Goal: Task Accomplishment & Management: Manage account settings

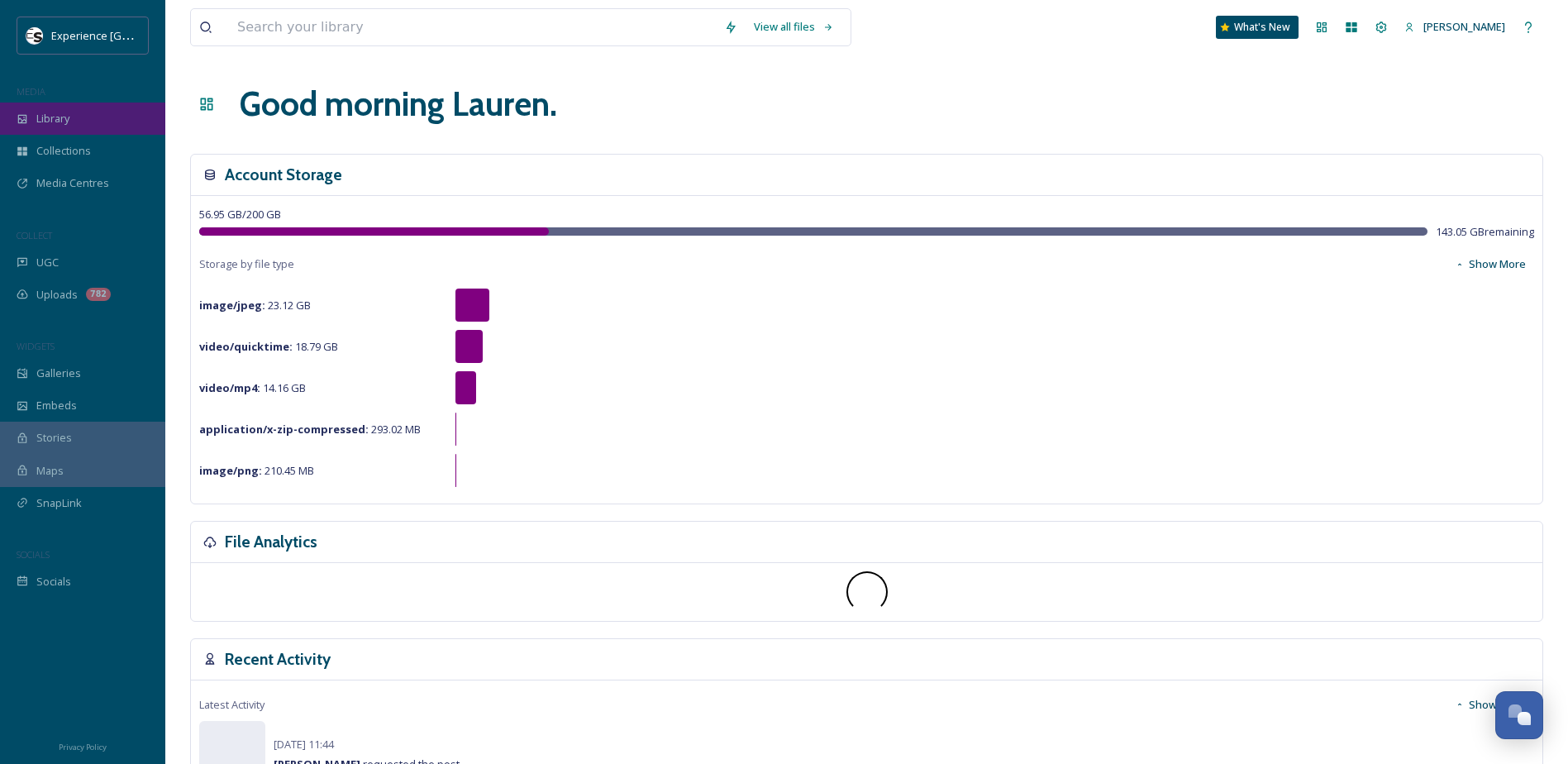
click at [65, 122] on span "Library" at bounding box center [53, 119] width 33 height 16
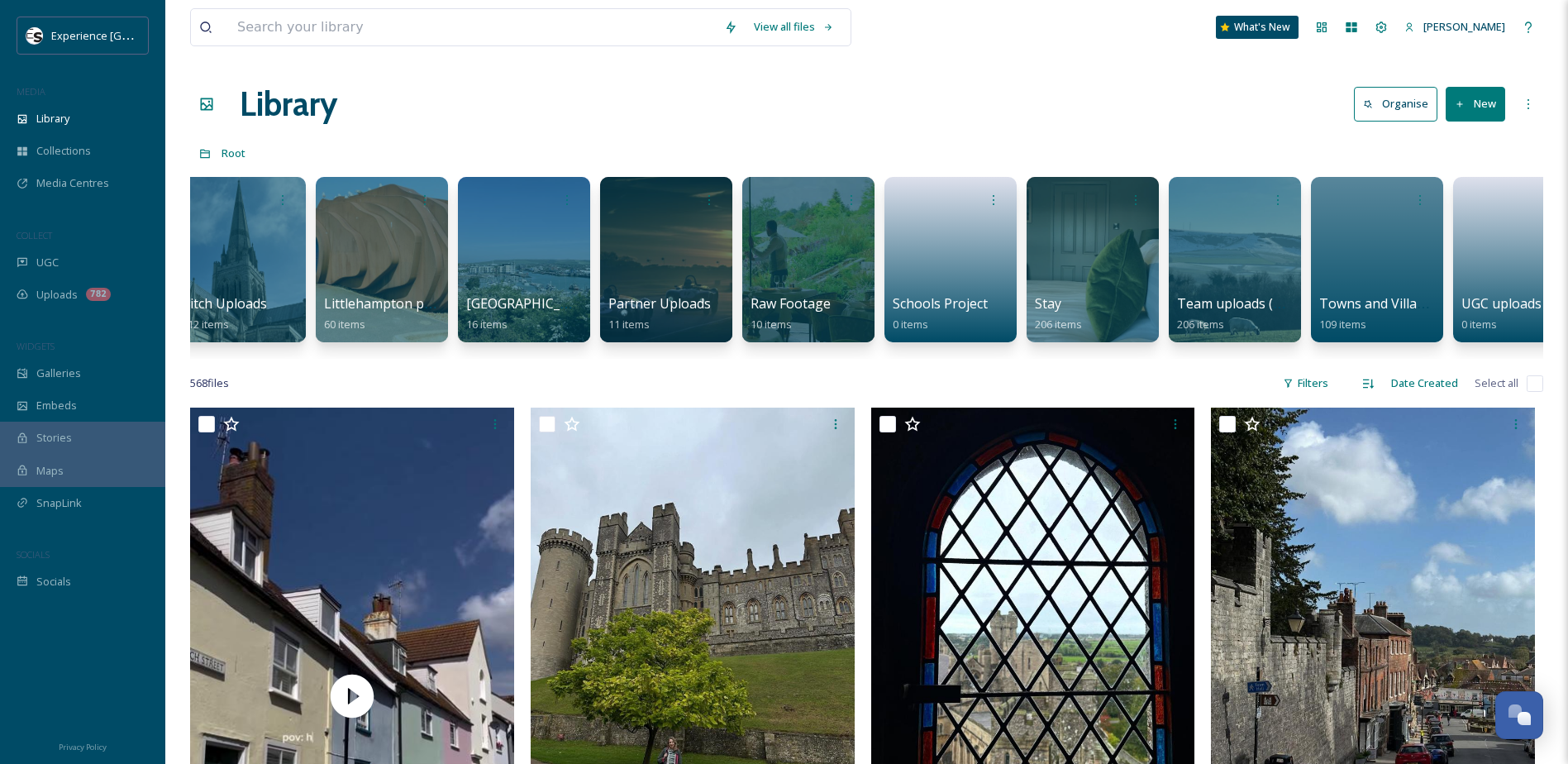
scroll to position [0, 1574]
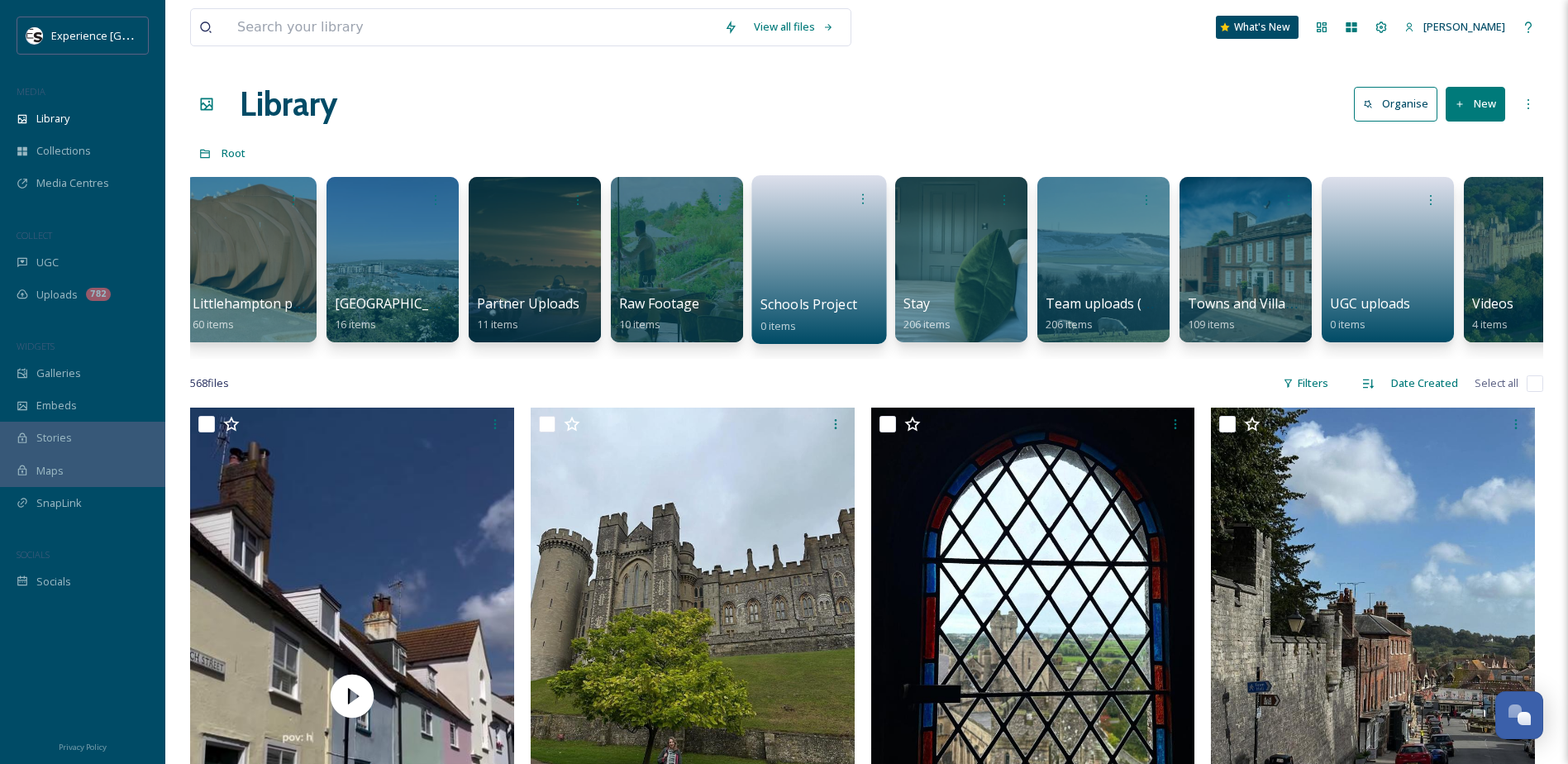
click at [813, 256] on link at bounding box center [819, 255] width 118 height 81
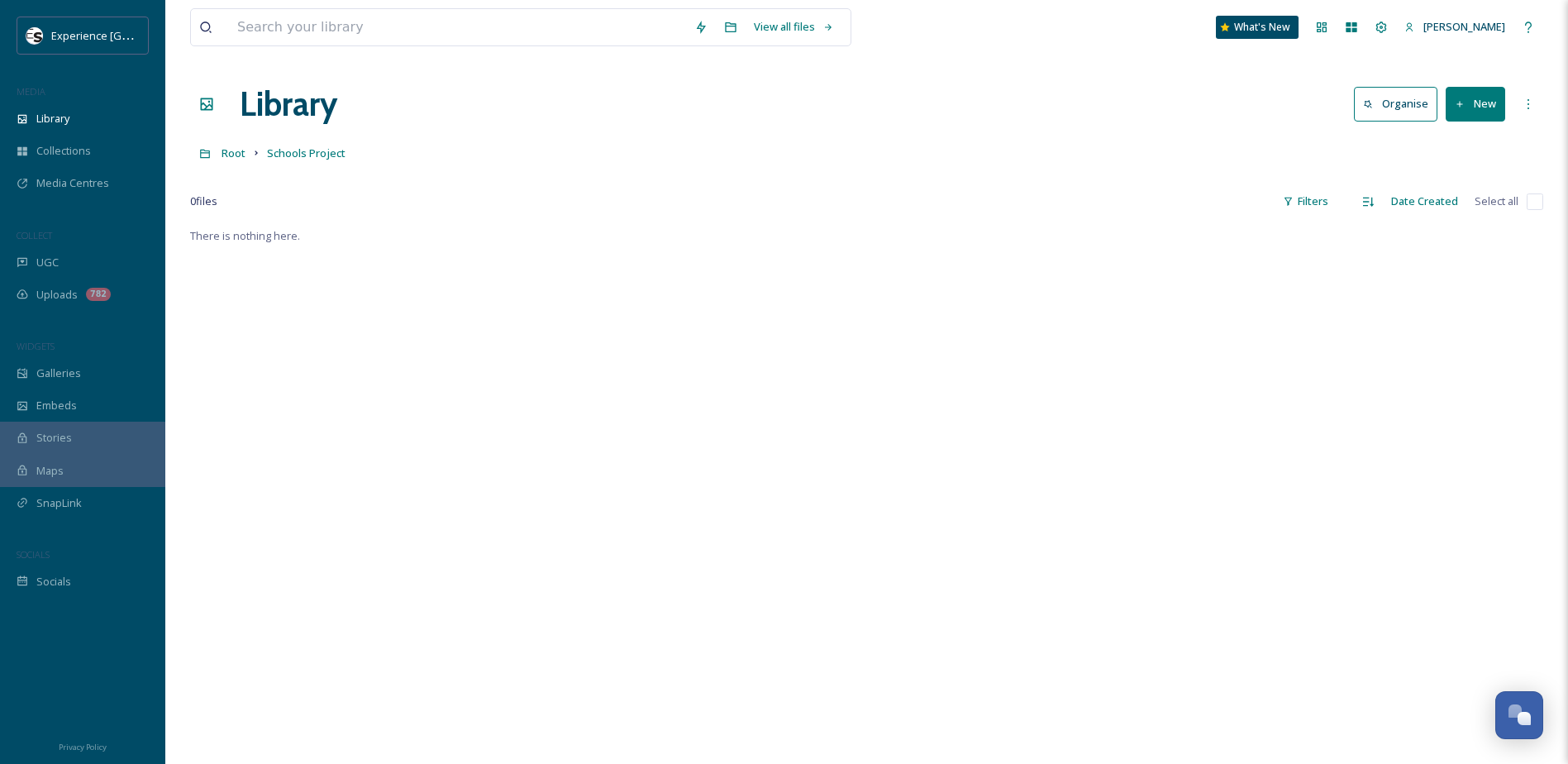
click at [1111, 484] on div "There is nothing here." at bounding box center [866, 607] width 1353 height 764
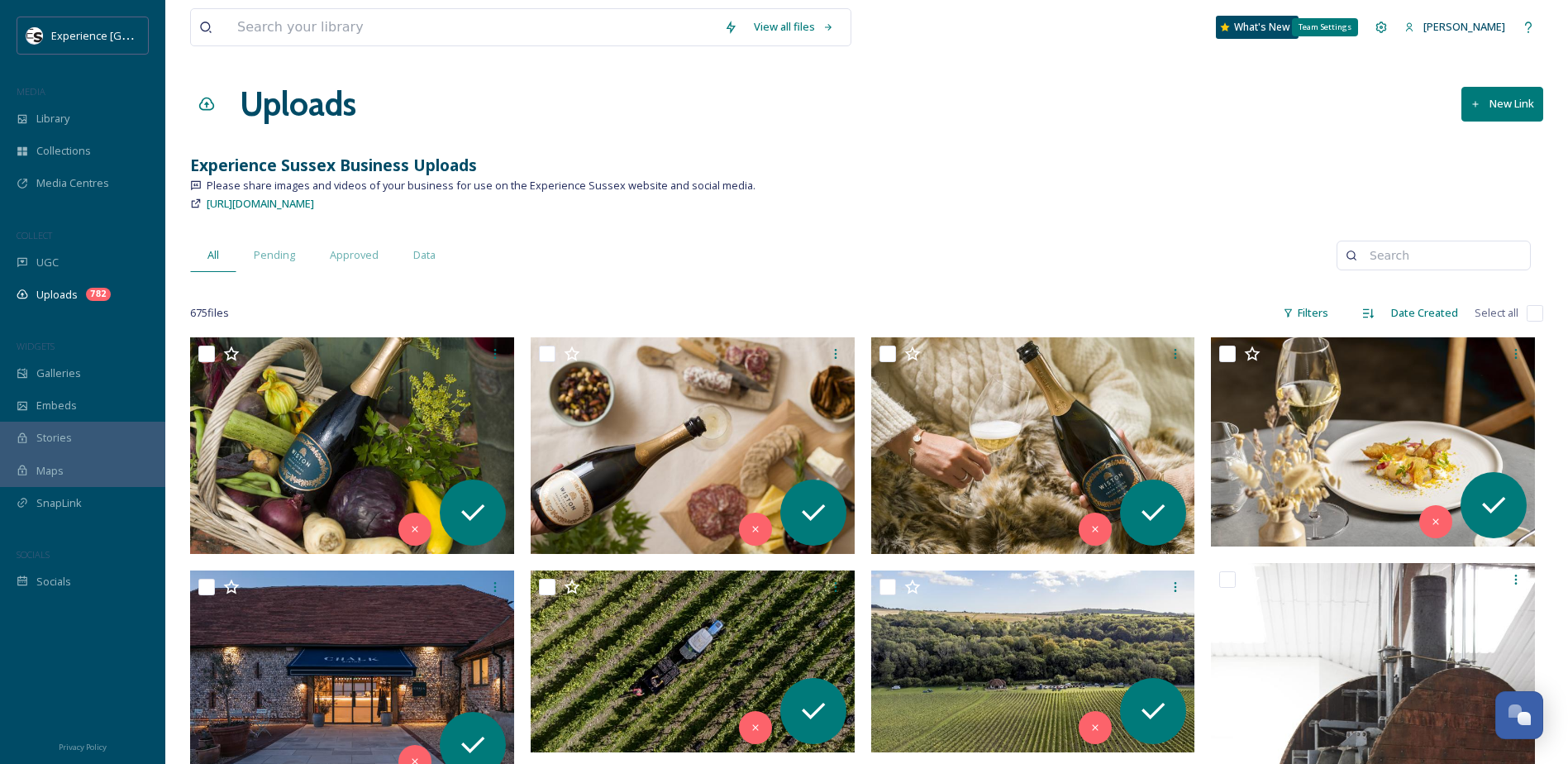
click at [1375, 23] on icon at bounding box center [1381, 27] width 13 height 13
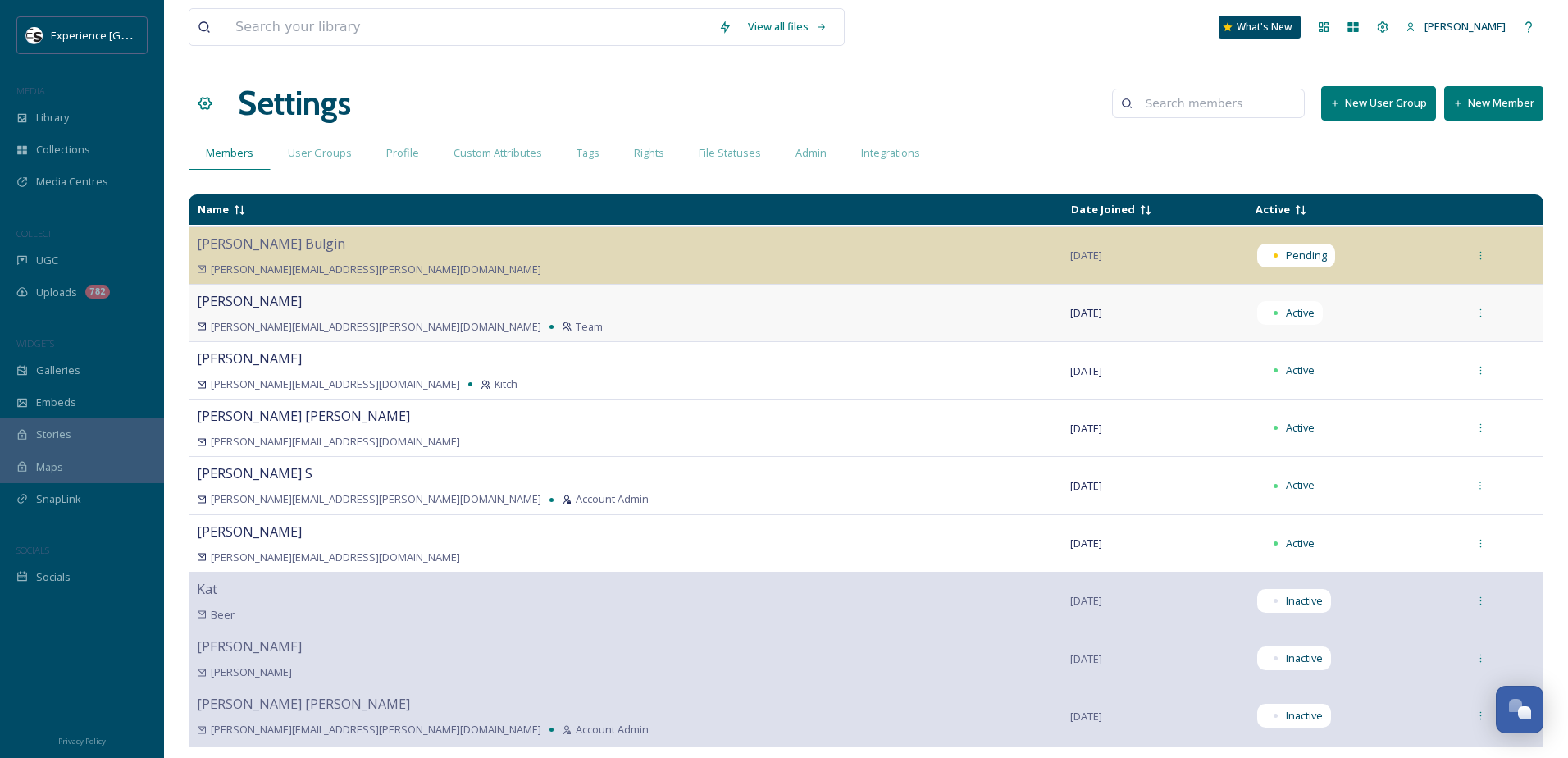
scroll to position [328, 0]
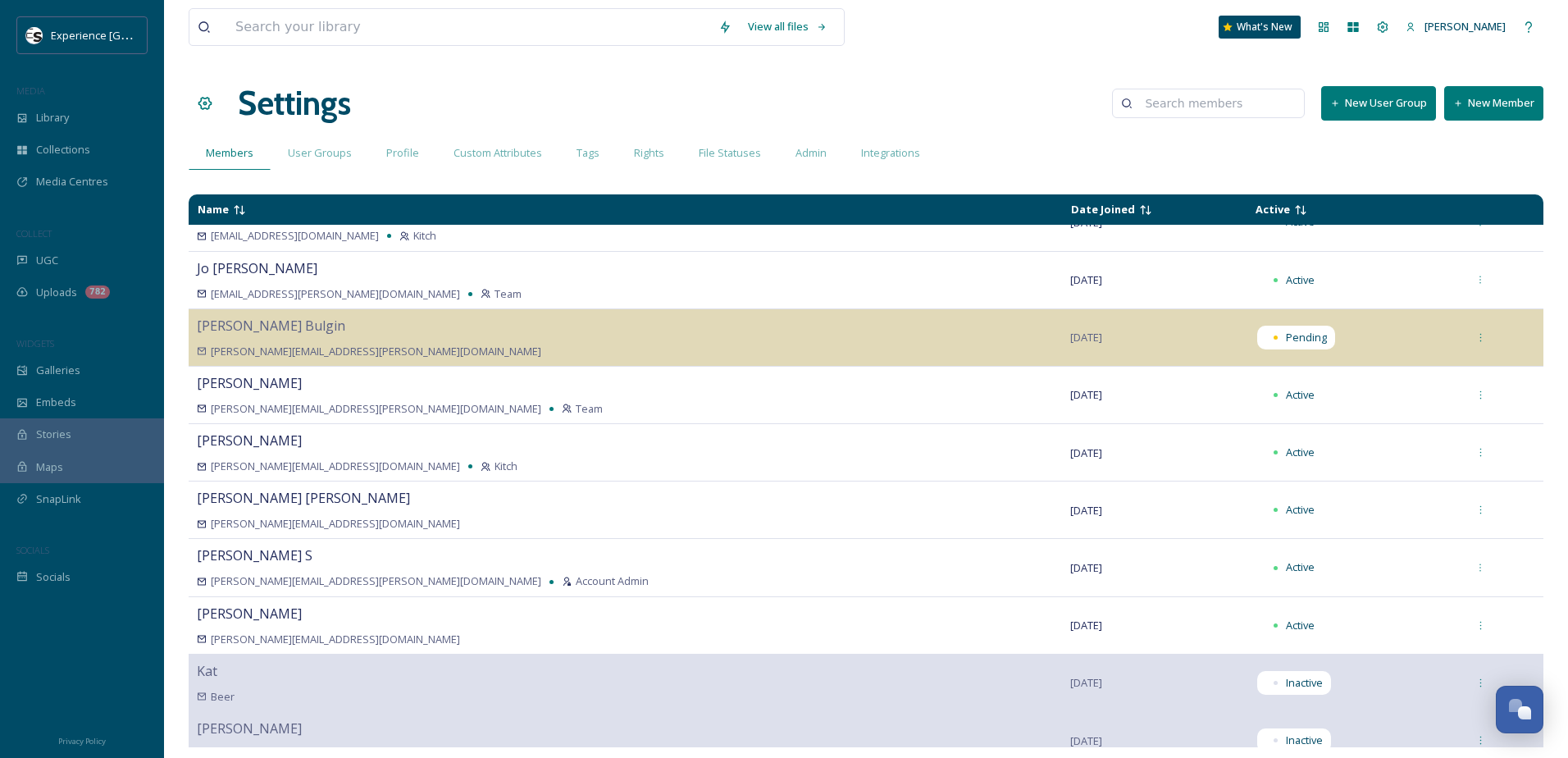
click at [1150, 179] on div "View all files What's New [PERSON_NAME] Settings New User Group New Member Memb…" at bounding box center [866, 379] width 1404 height 758
click at [1475, 566] on icon at bounding box center [1480, 568] width 10 height 10
click at [1413, 607] on div "Set as Inactive" at bounding box center [1422, 603] width 143 height 32
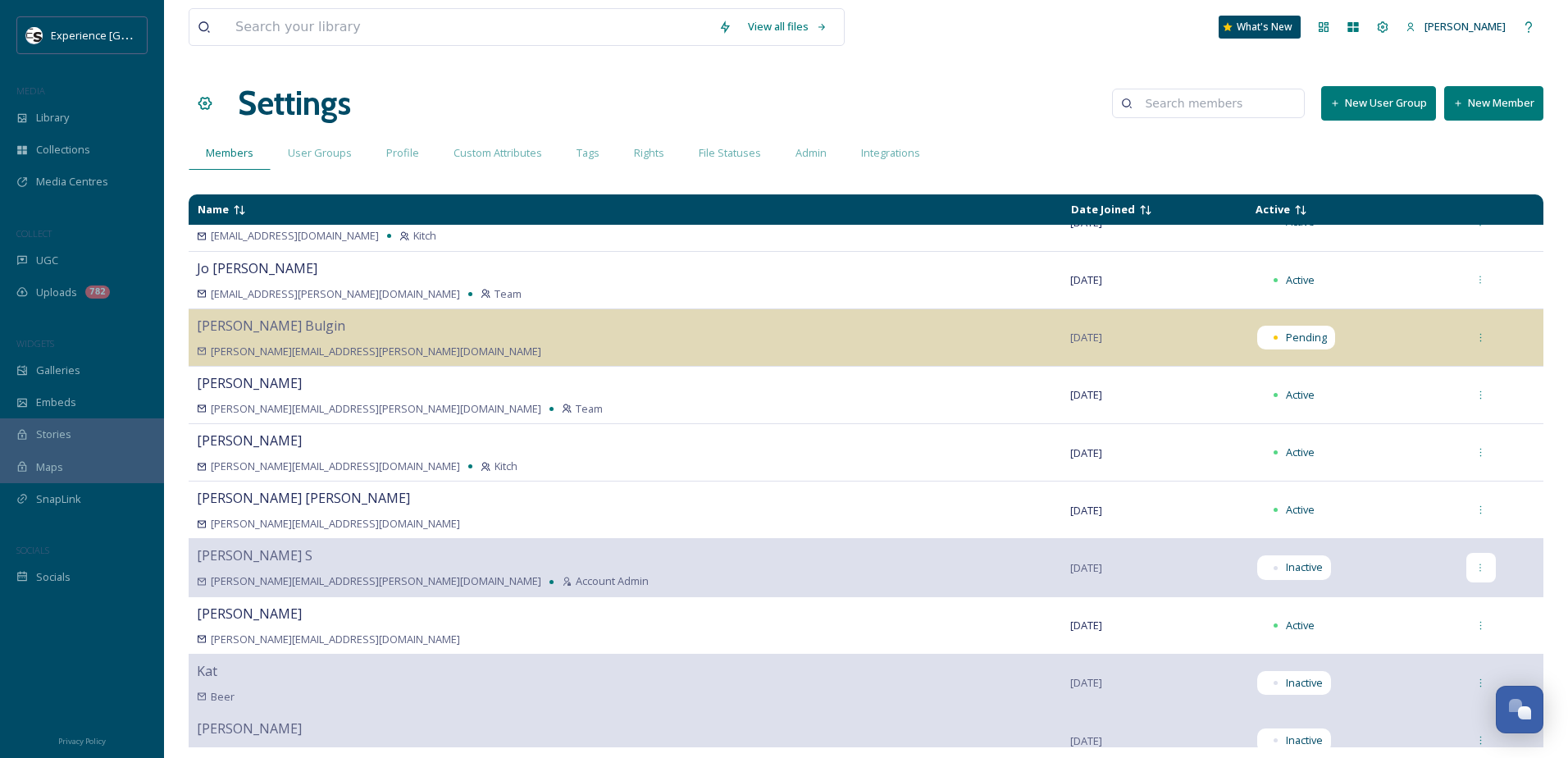
click at [1475, 572] on icon at bounding box center [1480, 568] width 10 height 10
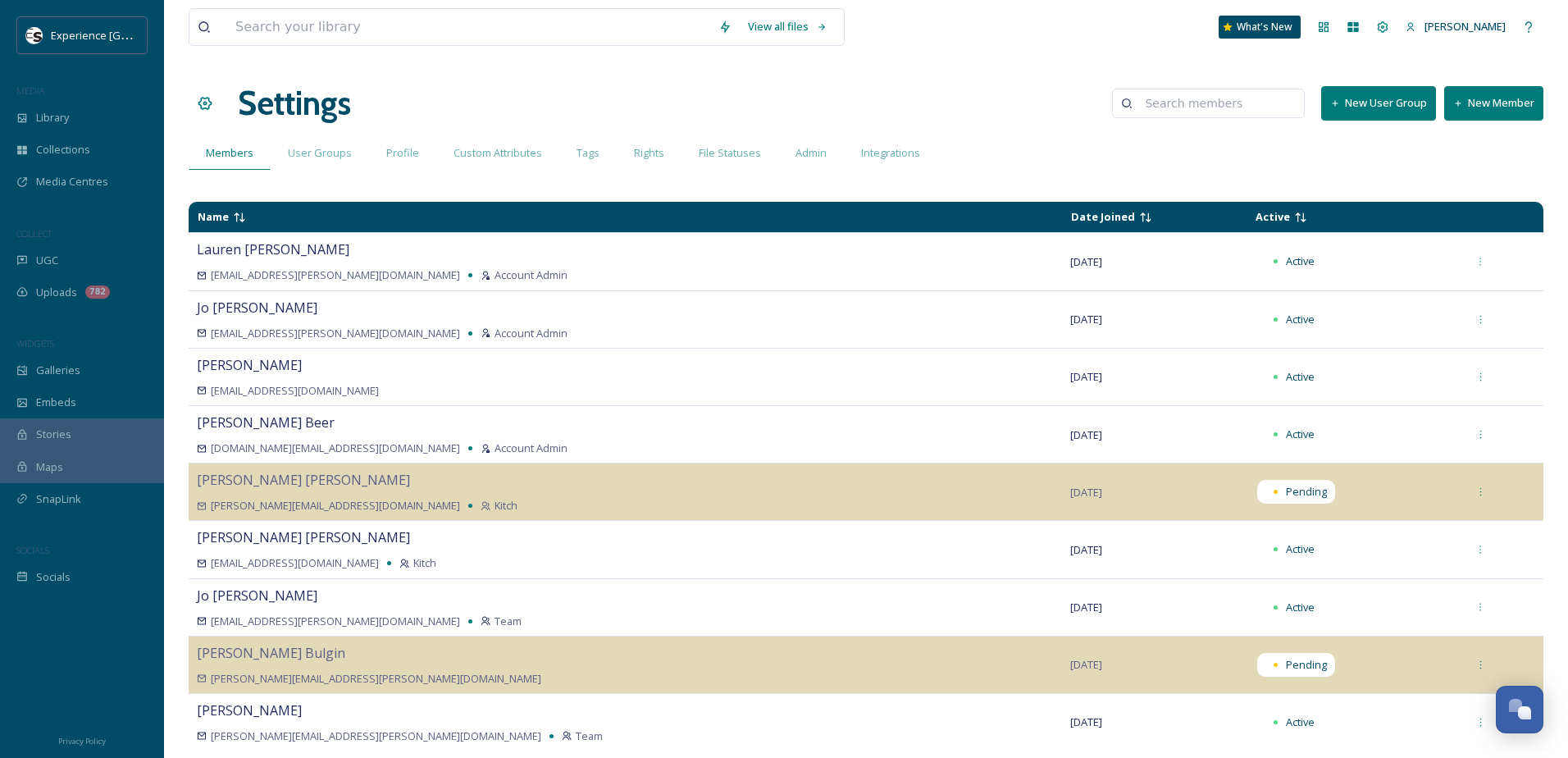
scroll to position [0, 0]
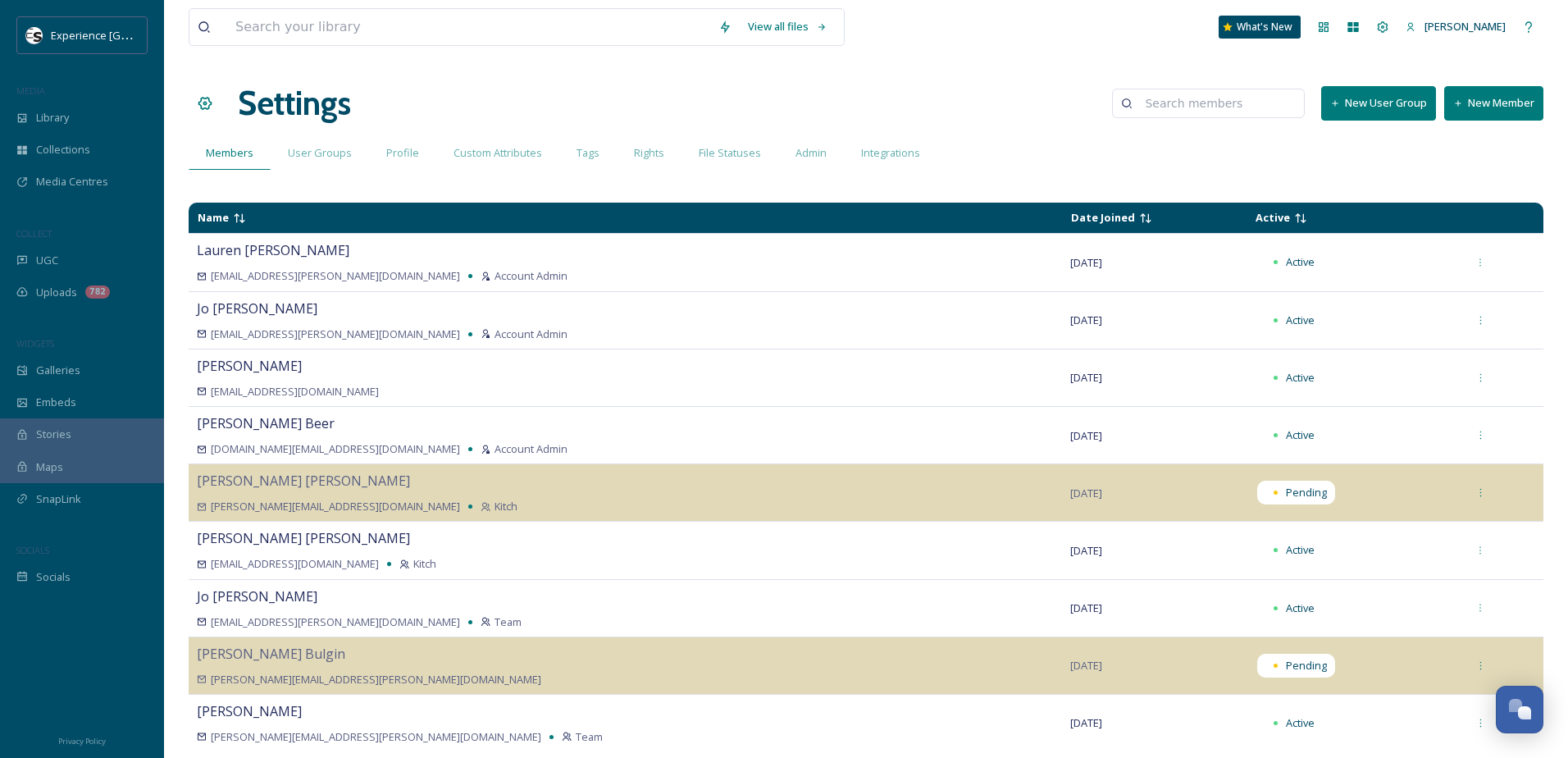
click at [1097, 157] on div "Members User Groups Profile Custom Attributes Tags Rights File Statuses Admin I…" at bounding box center [866, 153] width 1354 height 34
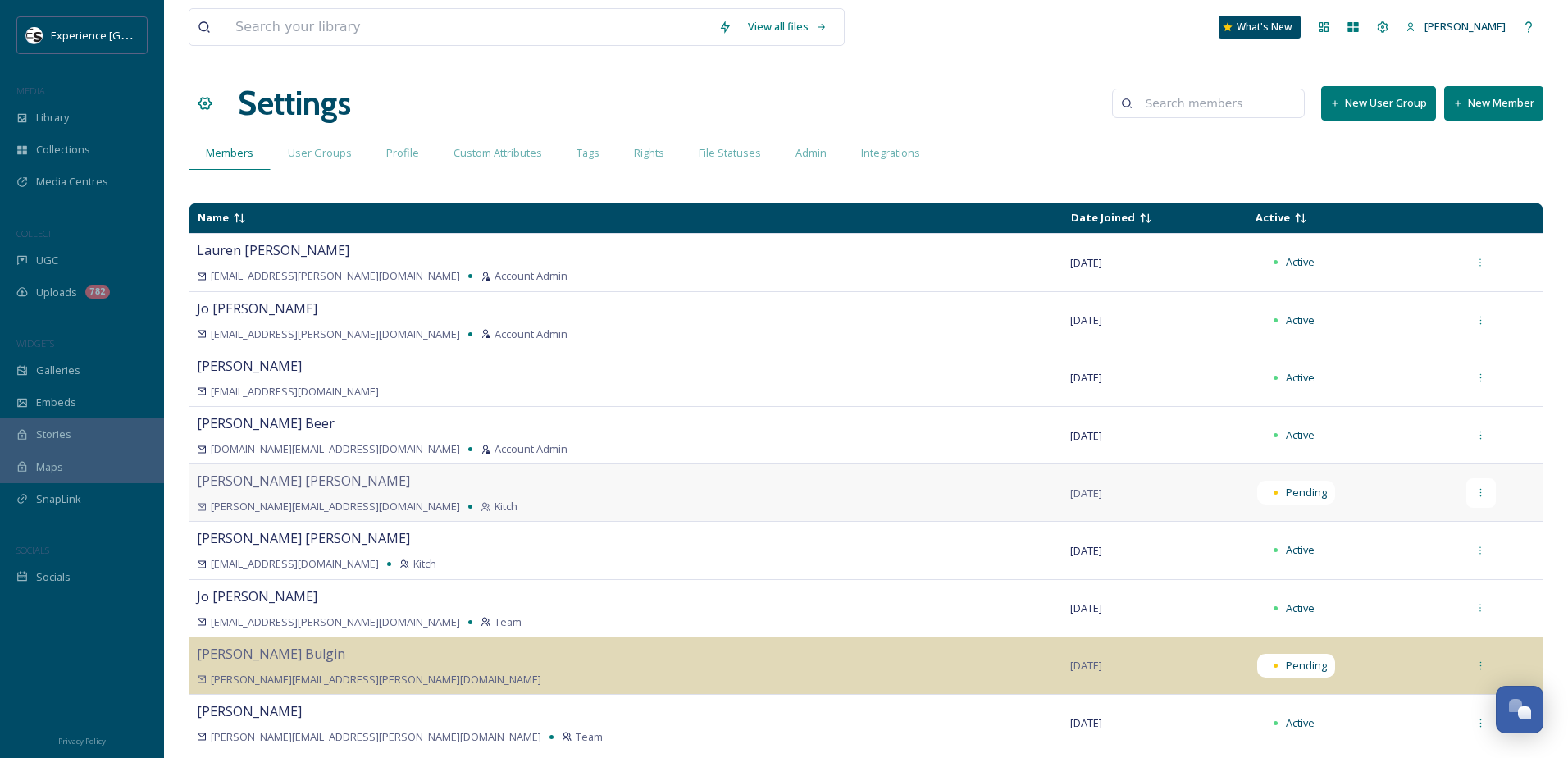
click at [1475, 497] on icon at bounding box center [1480, 492] width 10 height 10
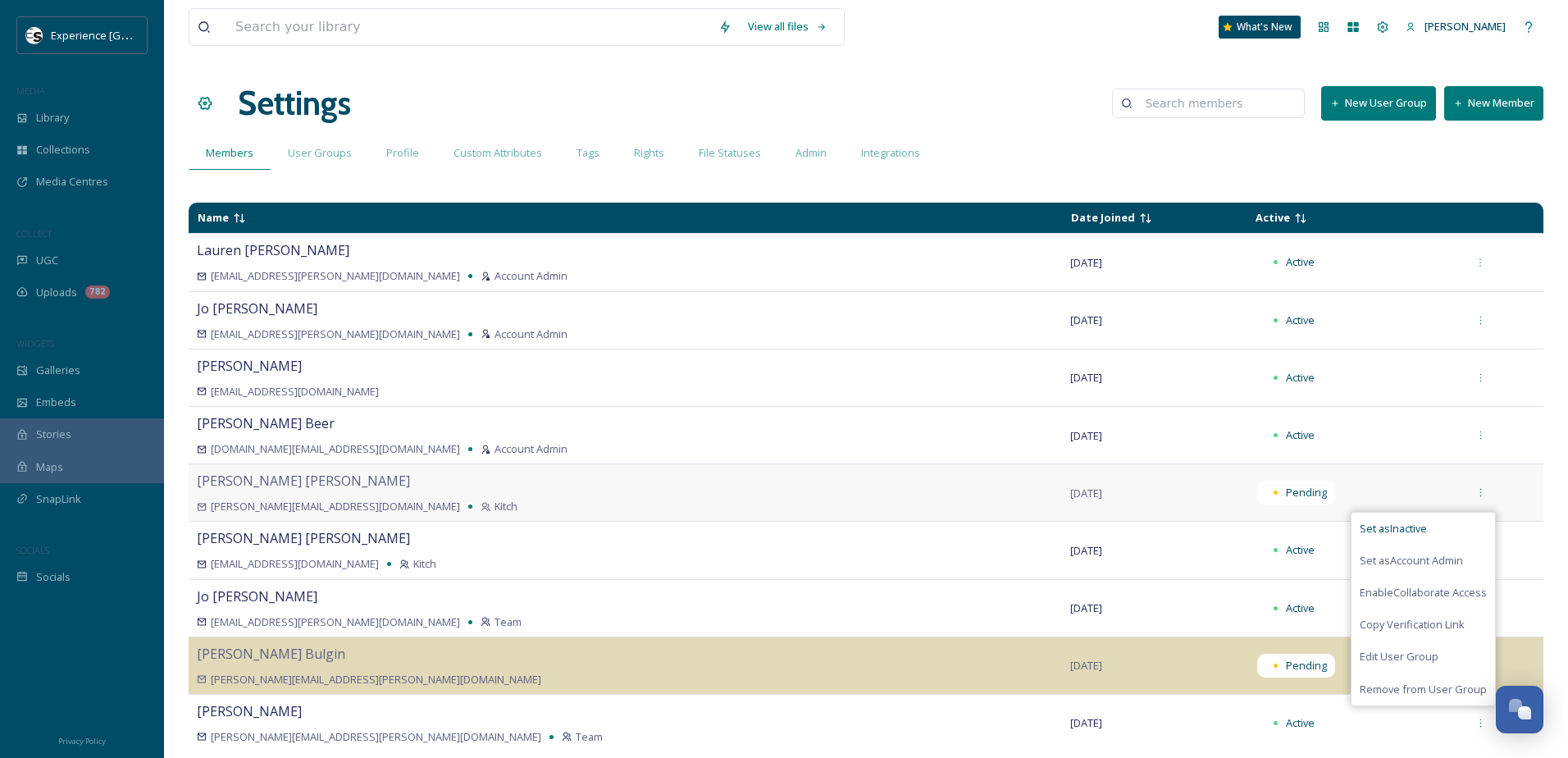
click at [1416, 528] on div "Set as Inactive" at bounding box center [1422, 528] width 143 height 32
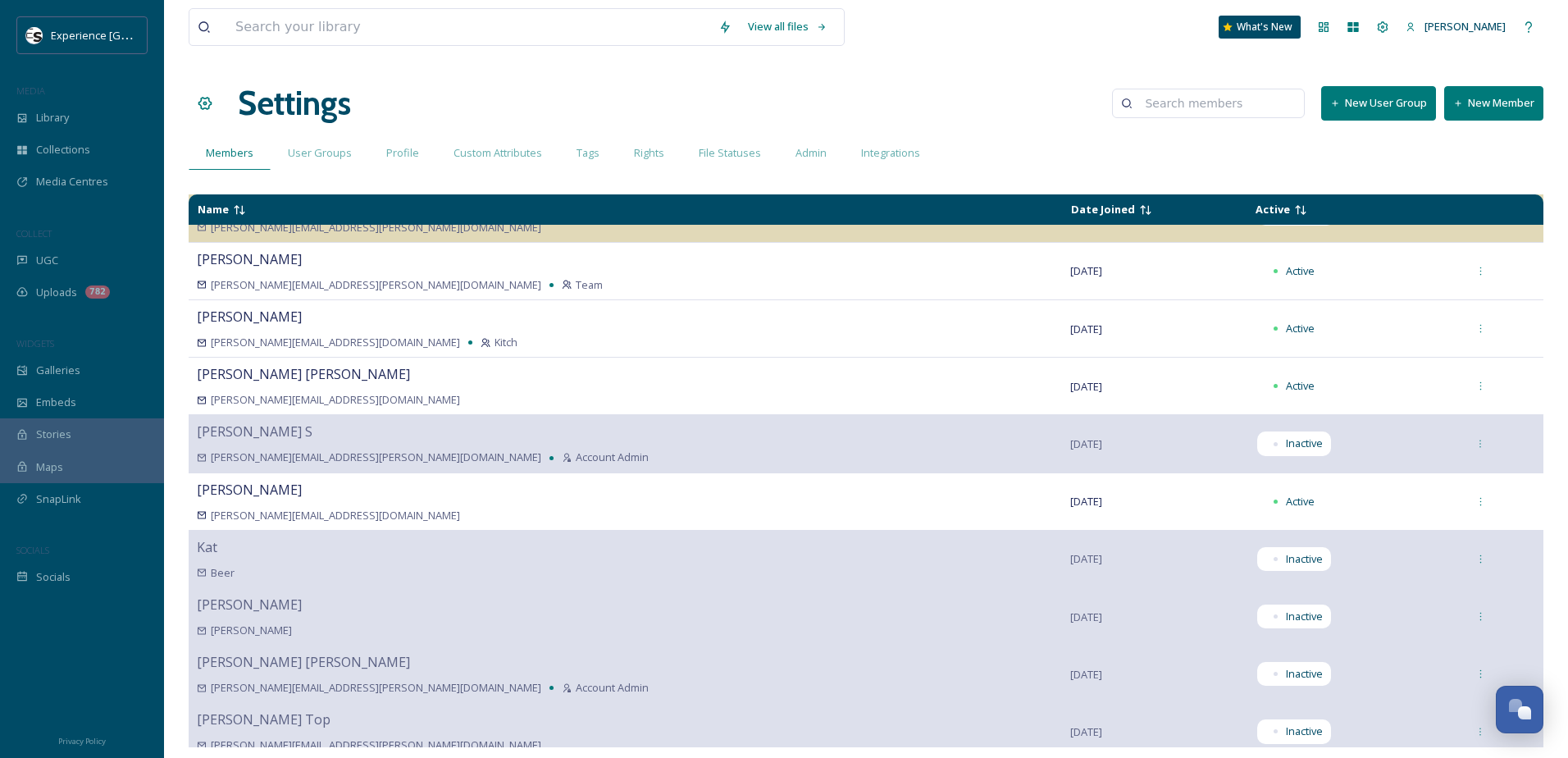
scroll to position [473, 0]
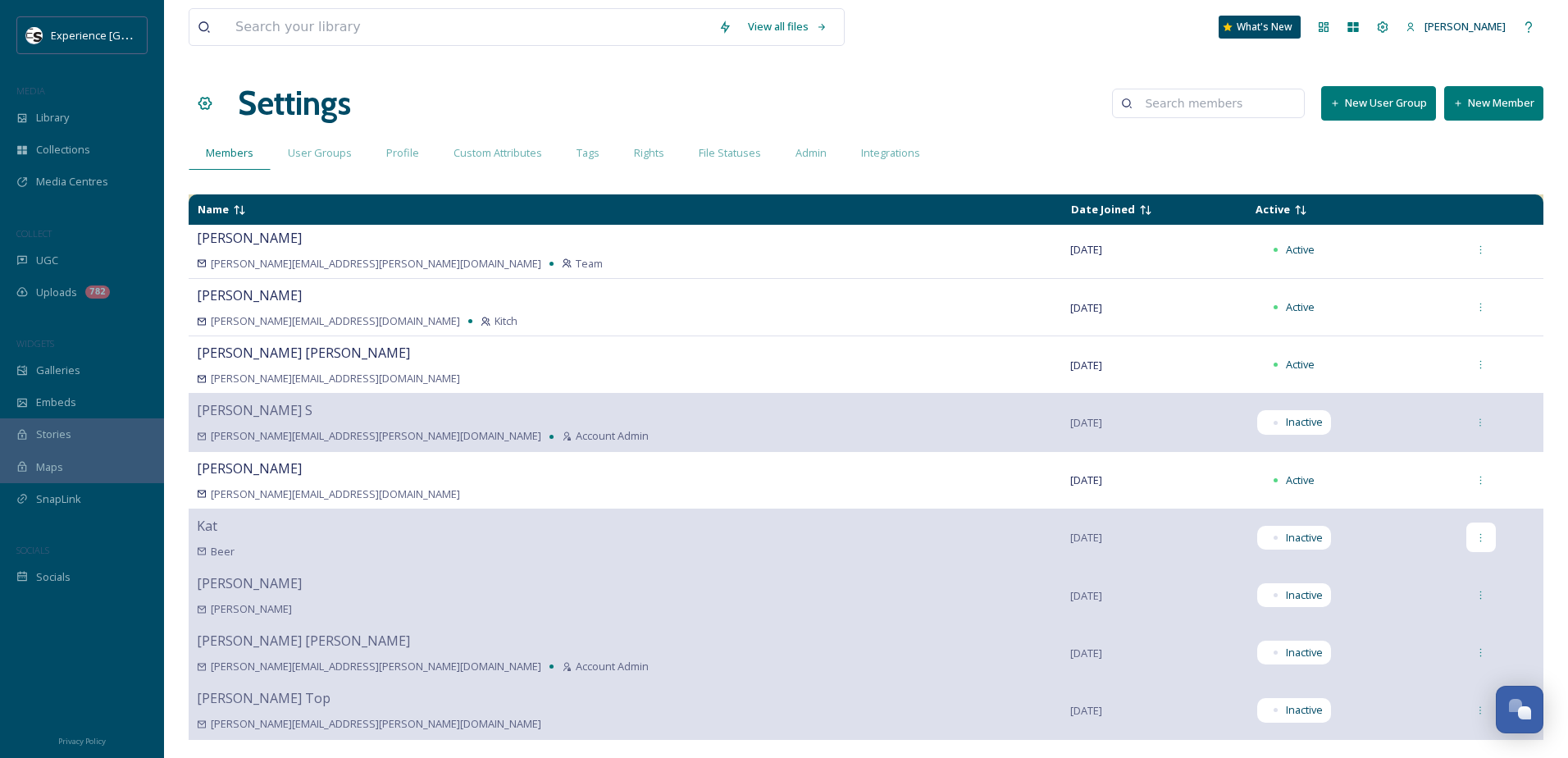
click at [1466, 531] on div at bounding box center [1481, 537] width 30 height 30
click at [928, 97] on div "Settings New User Group New Member" at bounding box center [866, 103] width 1354 height 49
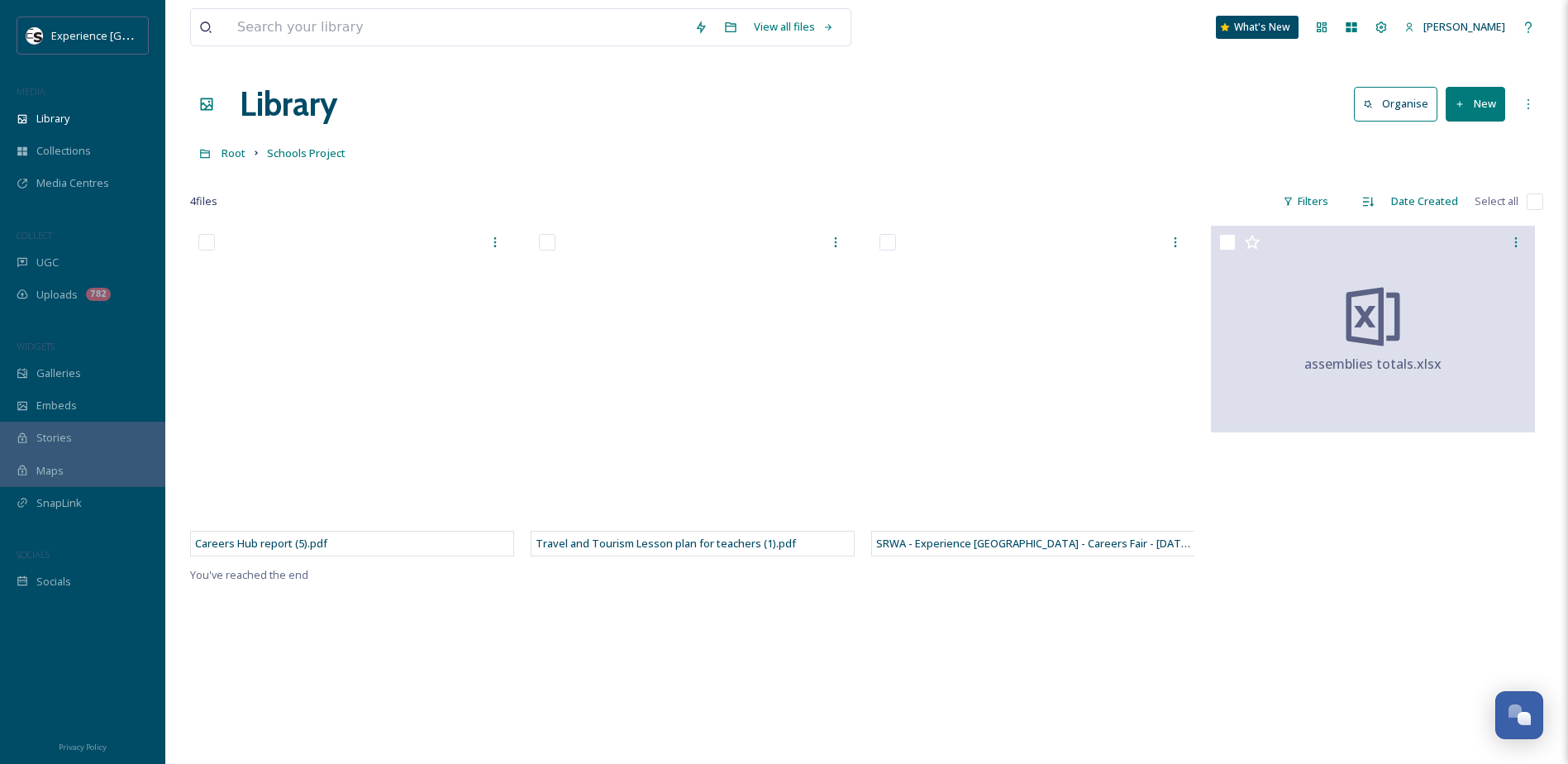
click at [1488, 105] on button "New" at bounding box center [1475, 103] width 60 height 34
click at [1467, 144] on span "File Upload" at bounding box center [1467, 143] width 54 height 16
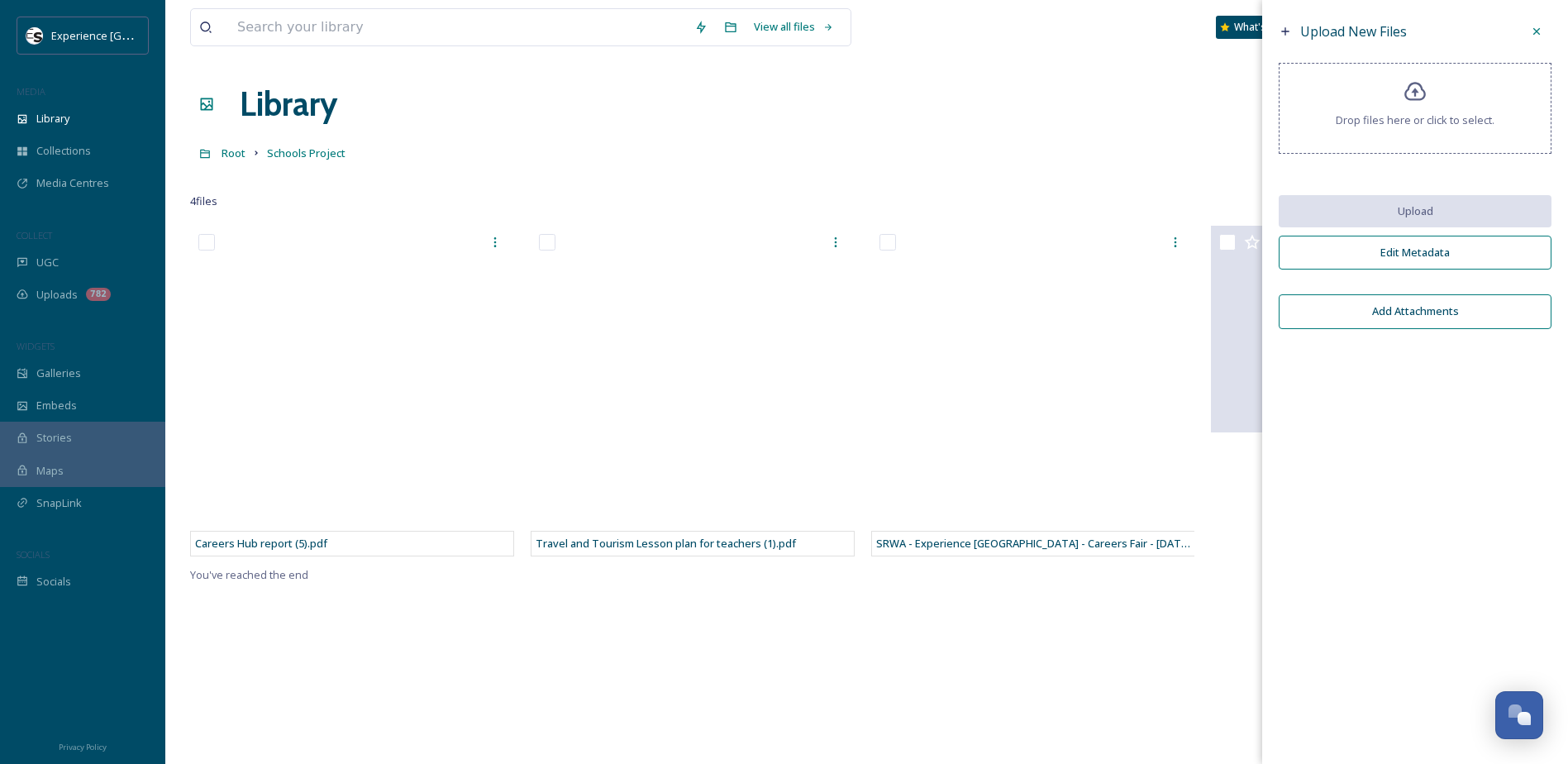
click at [1410, 124] on span "Drop files here or click to select." at bounding box center [1414, 120] width 158 height 16
click at [1402, 102] on div "Drop files here or click to select." at bounding box center [1415, 109] width 273 height 91
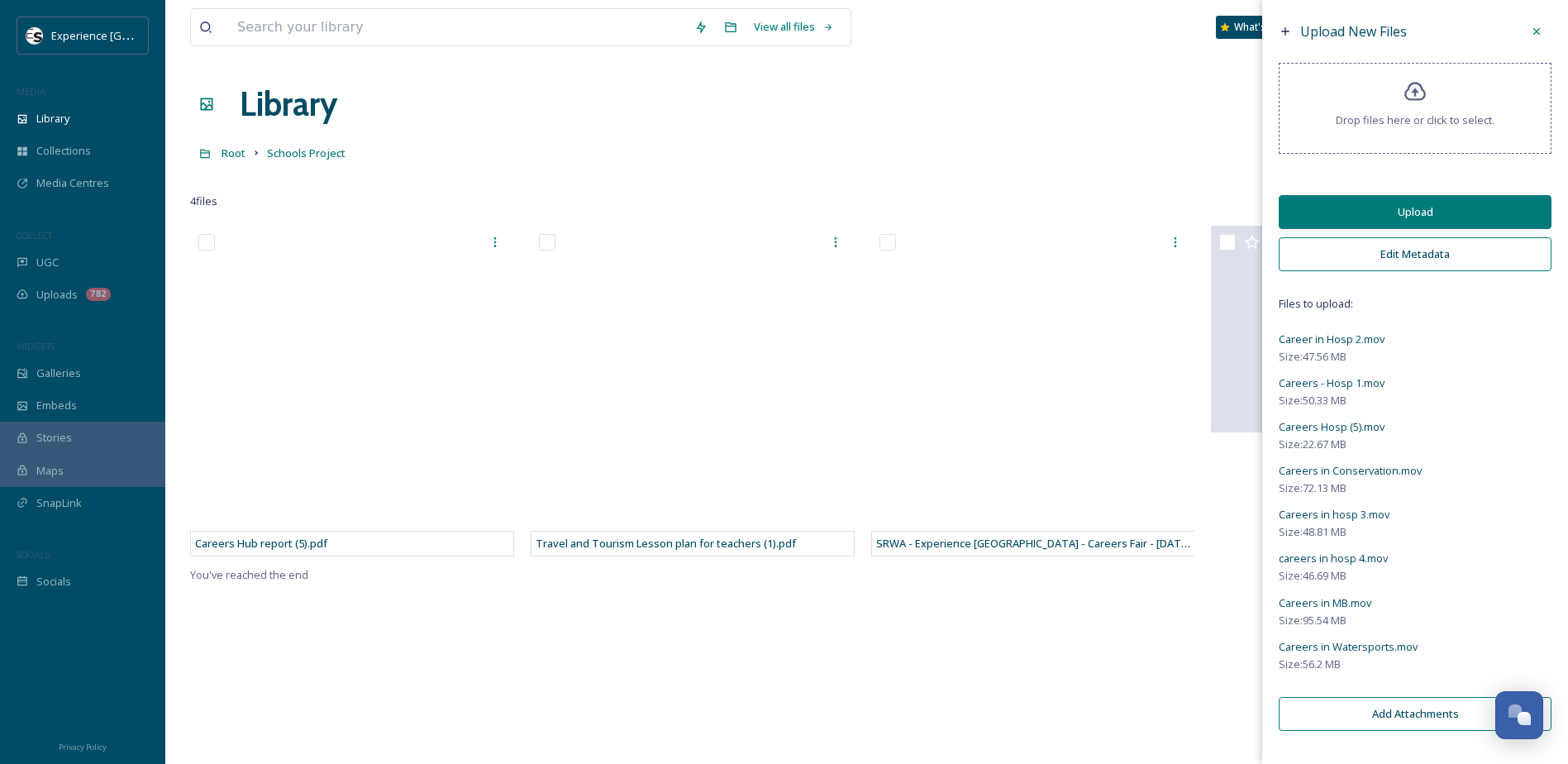
click at [1405, 218] on button "Upload" at bounding box center [1415, 212] width 273 height 34
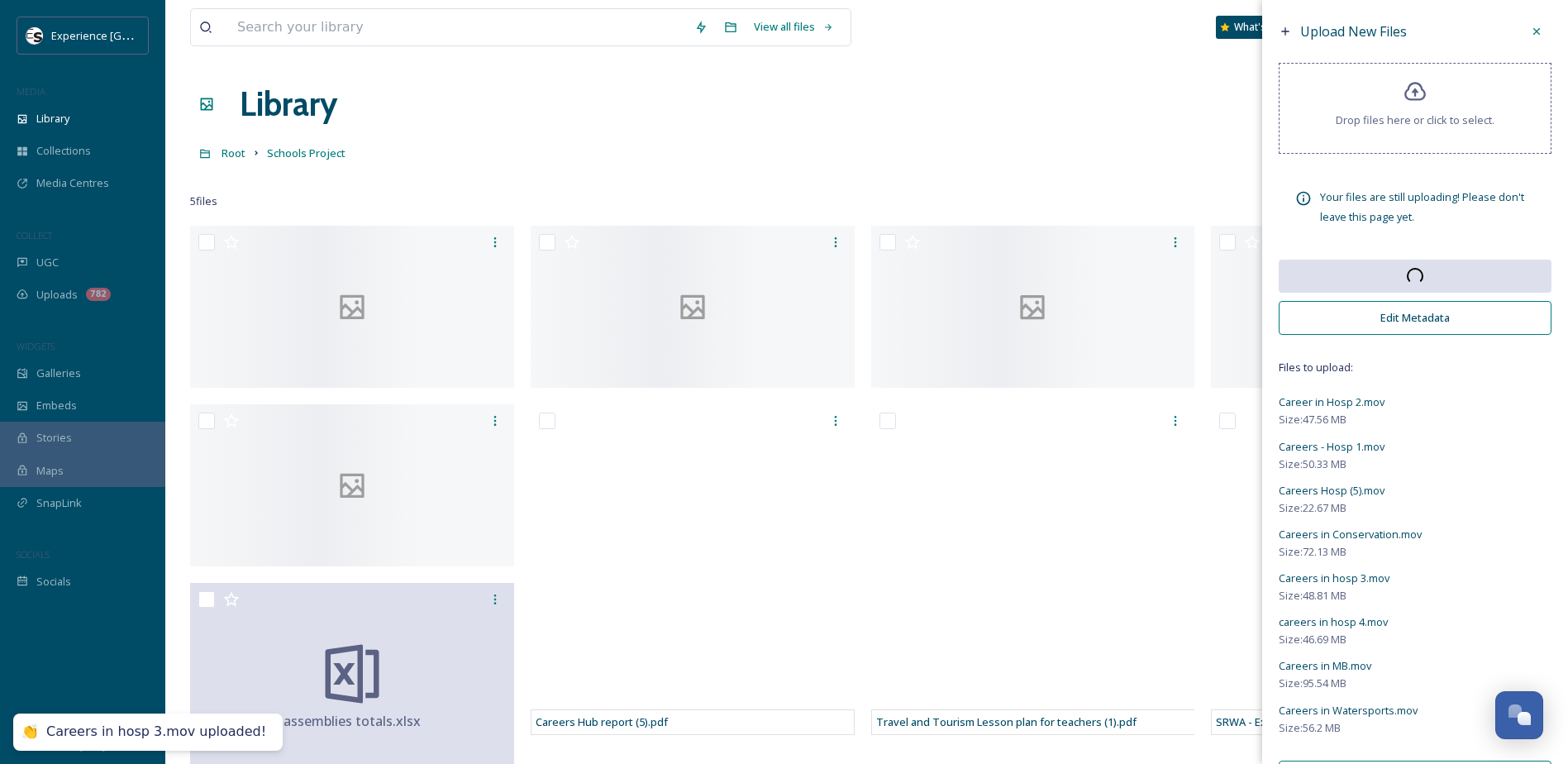
click at [1106, 156] on div "Root Schools Project" at bounding box center [866, 153] width 1353 height 32
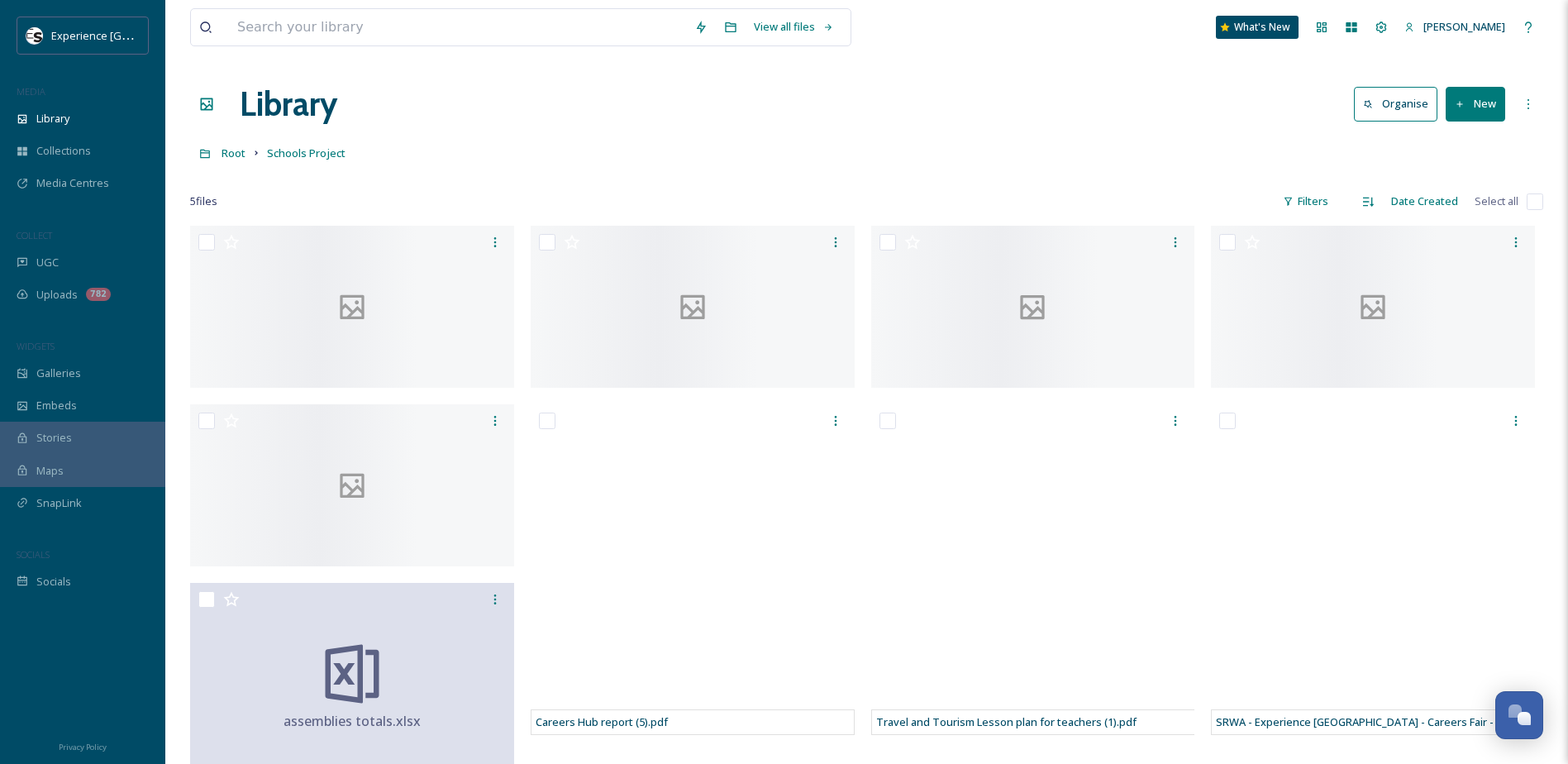
click at [1467, 111] on button "New" at bounding box center [1475, 103] width 60 height 34
click at [1455, 212] on span "Folder" at bounding box center [1456, 207] width 32 height 16
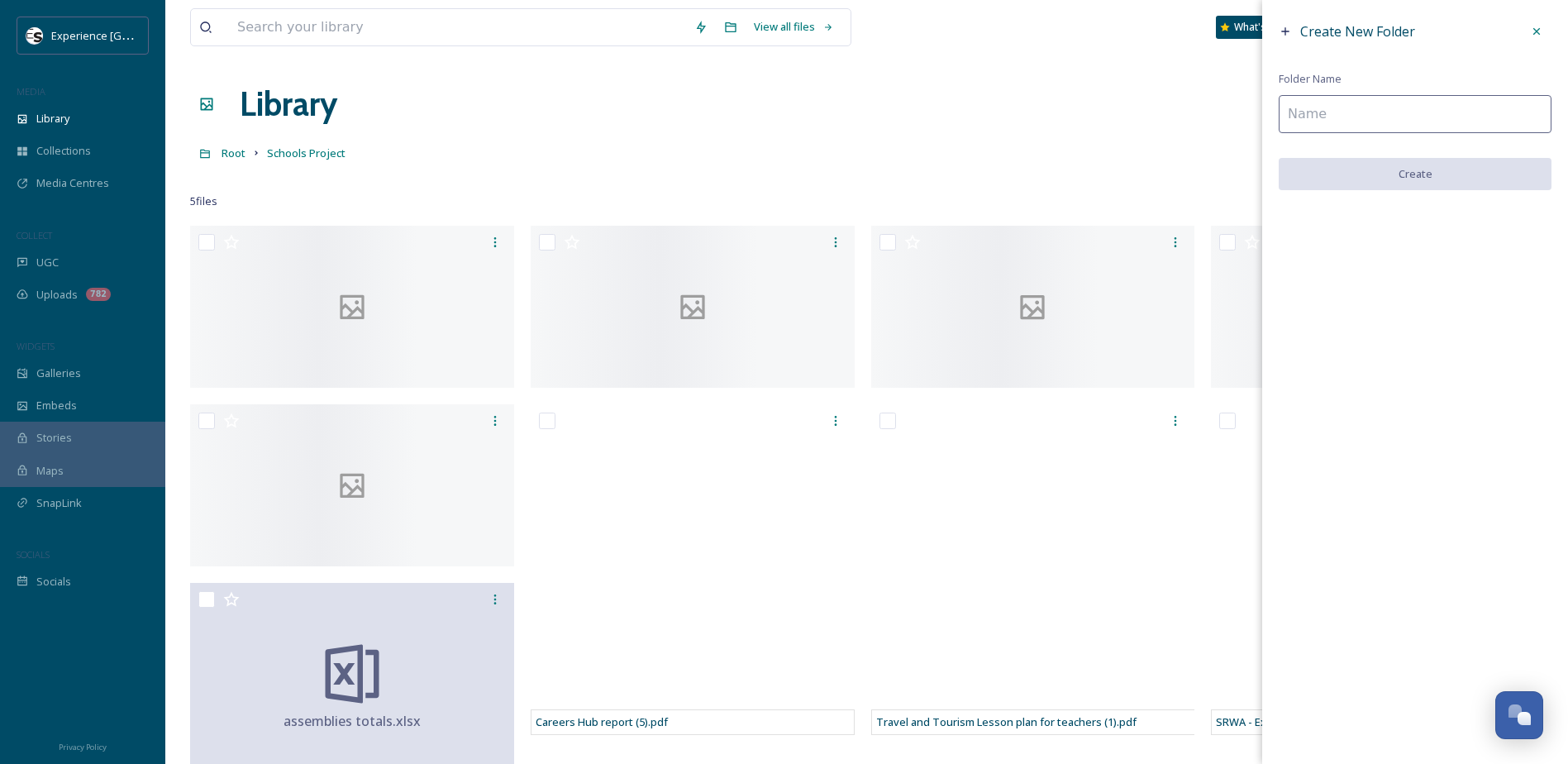
click at [1361, 108] on input at bounding box center [1415, 114] width 273 height 38
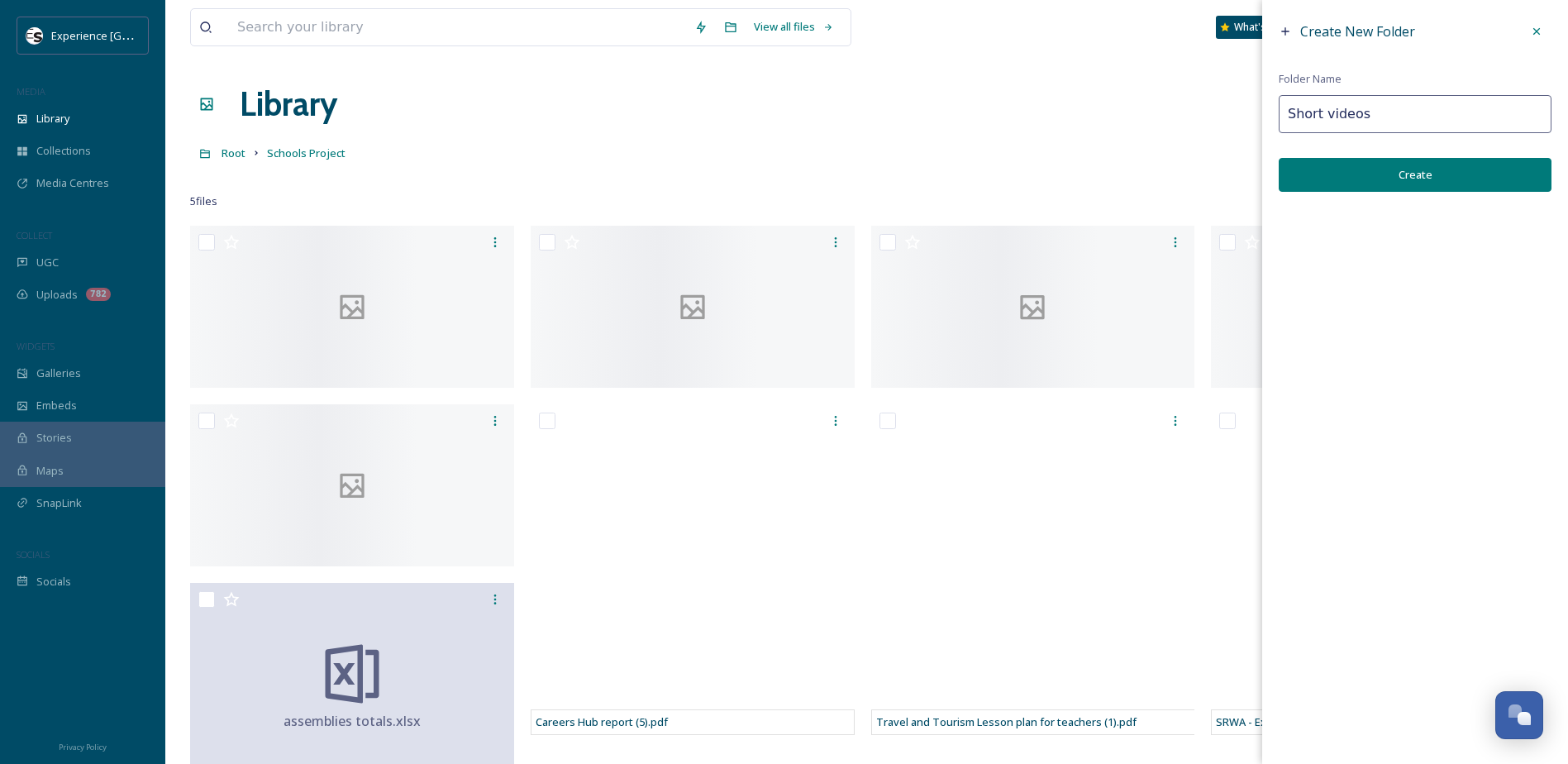
type input "Short videos"
click at [1438, 182] on button "Create" at bounding box center [1415, 174] width 273 height 34
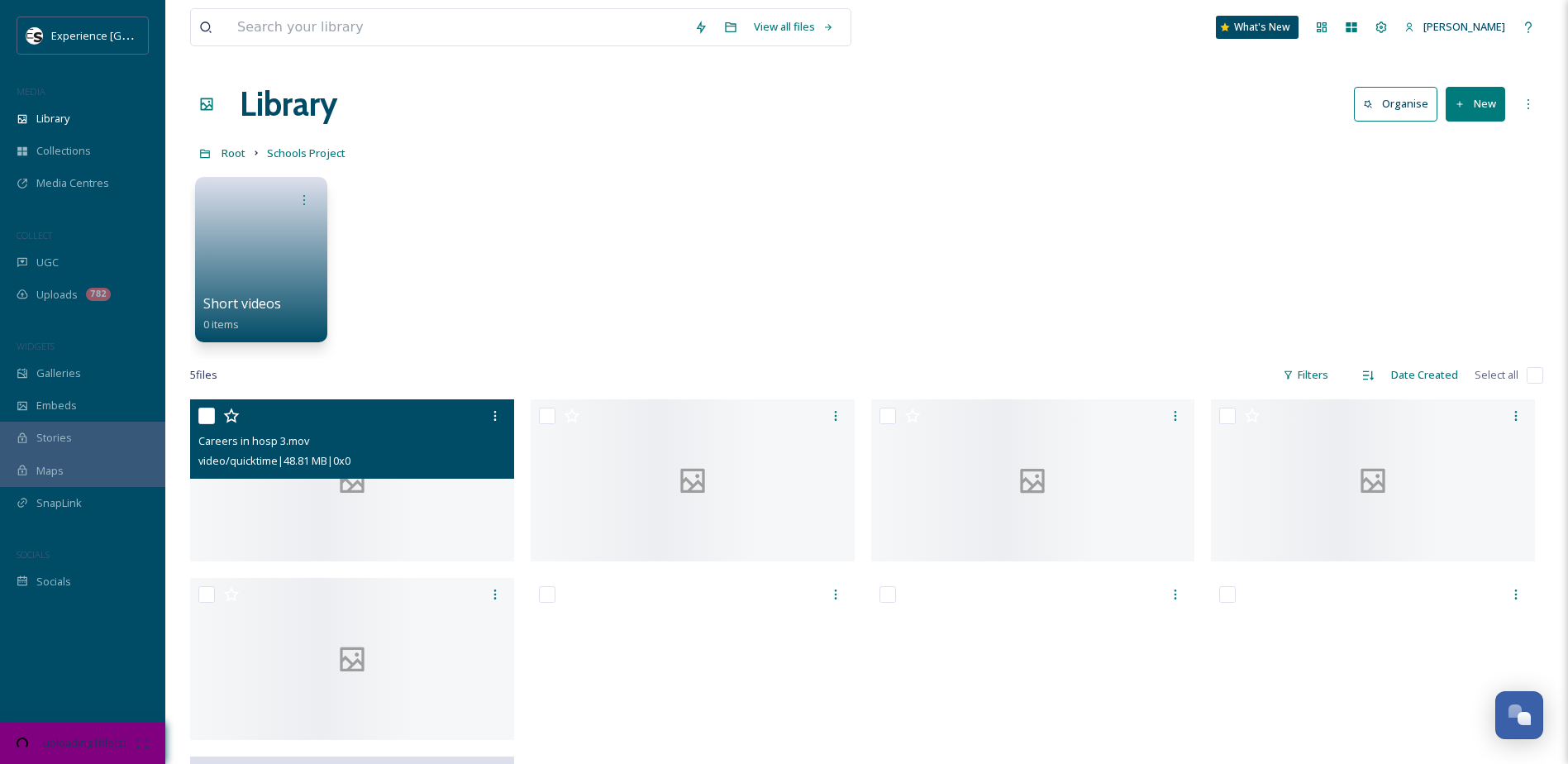
click at [210, 415] on input "checkbox" at bounding box center [206, 416] width 17 height 17
checkbox input "true"
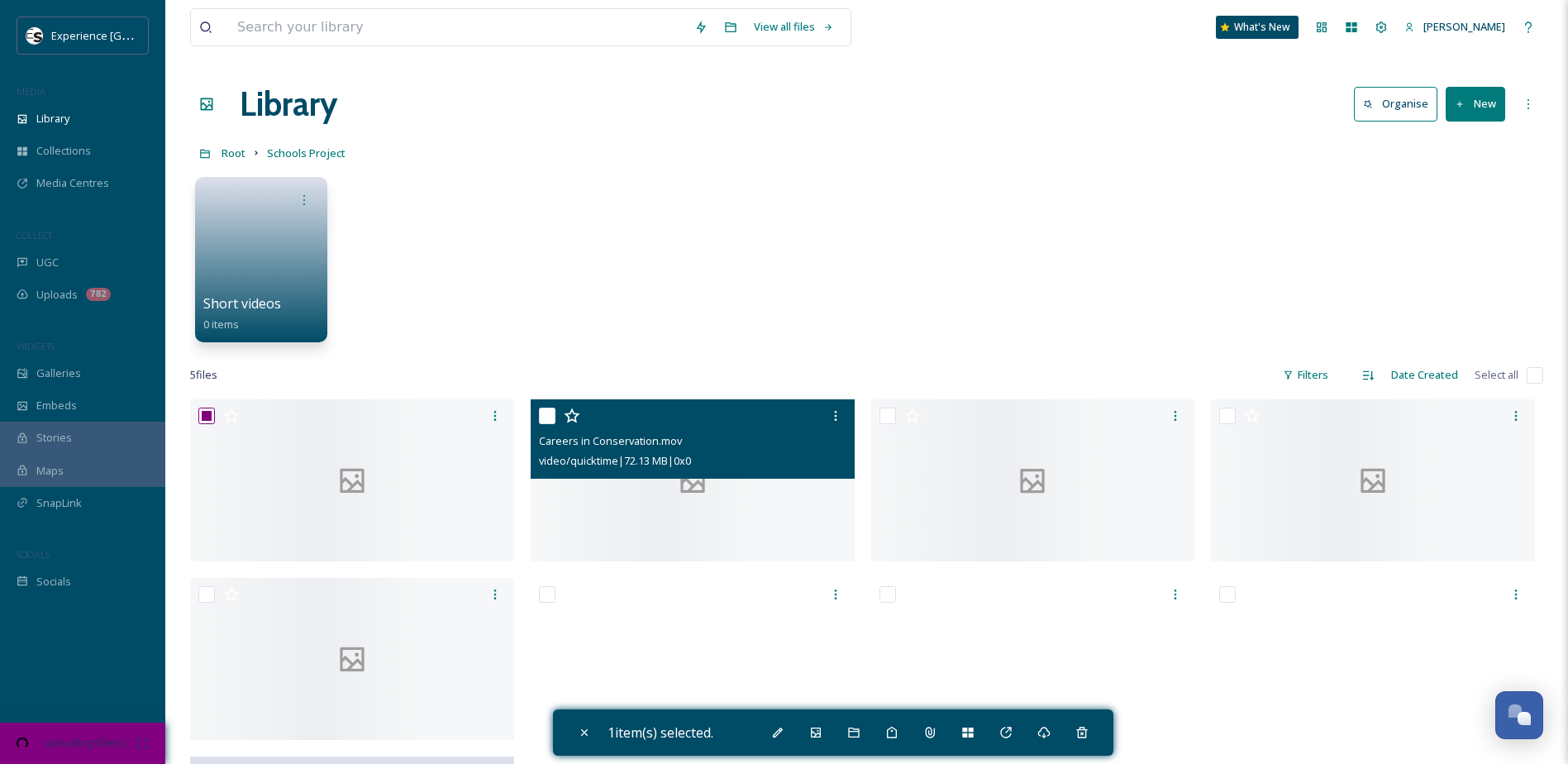
click at [544, 411] on input "checkbox" at bounding box center [547, 416] width 17 height 17
checkbox input "true"
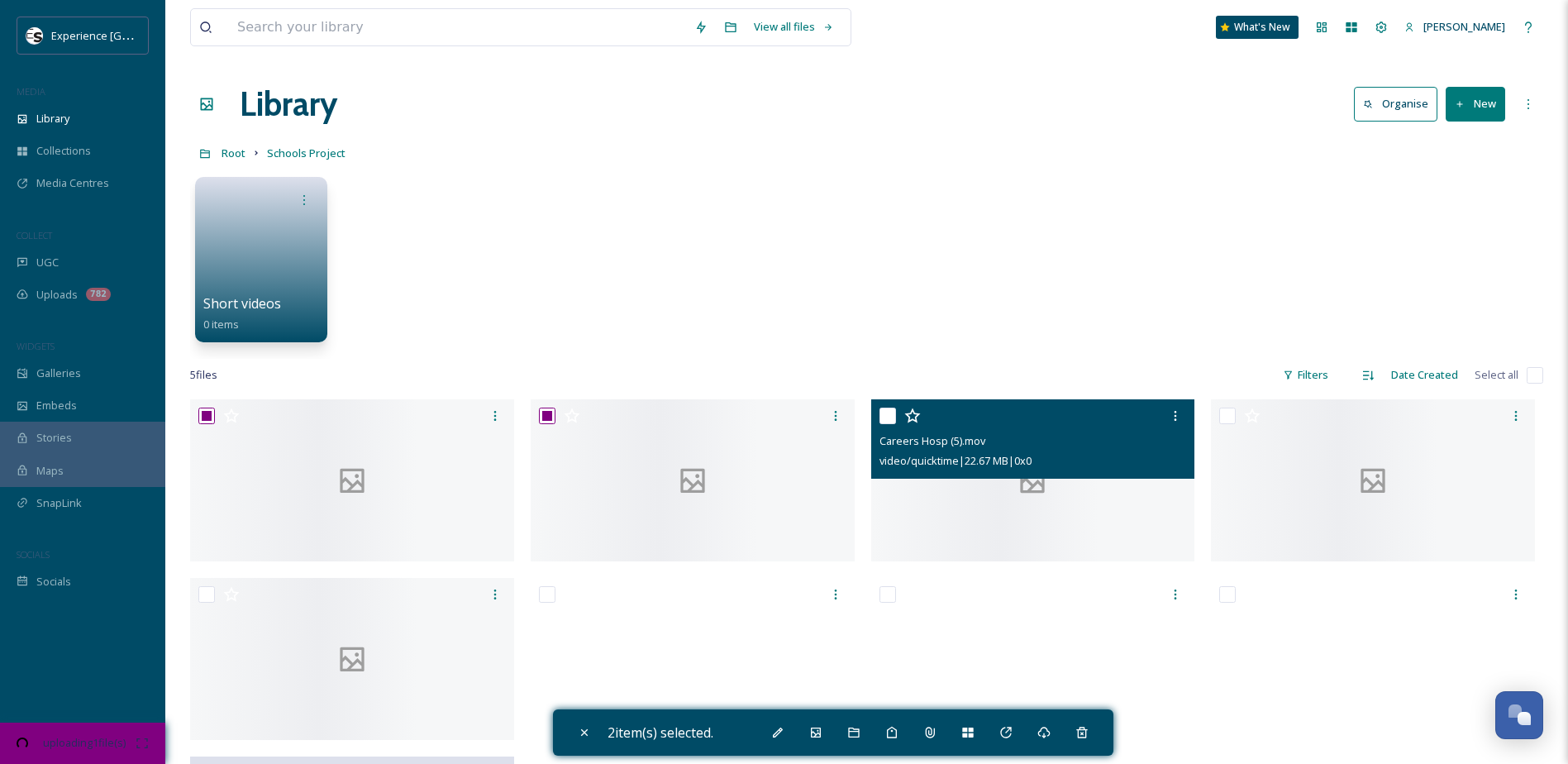
click at [892, 414] on input "checkbox" at bounding box center [887, 416] width 17 height 17
checkbox input "true"
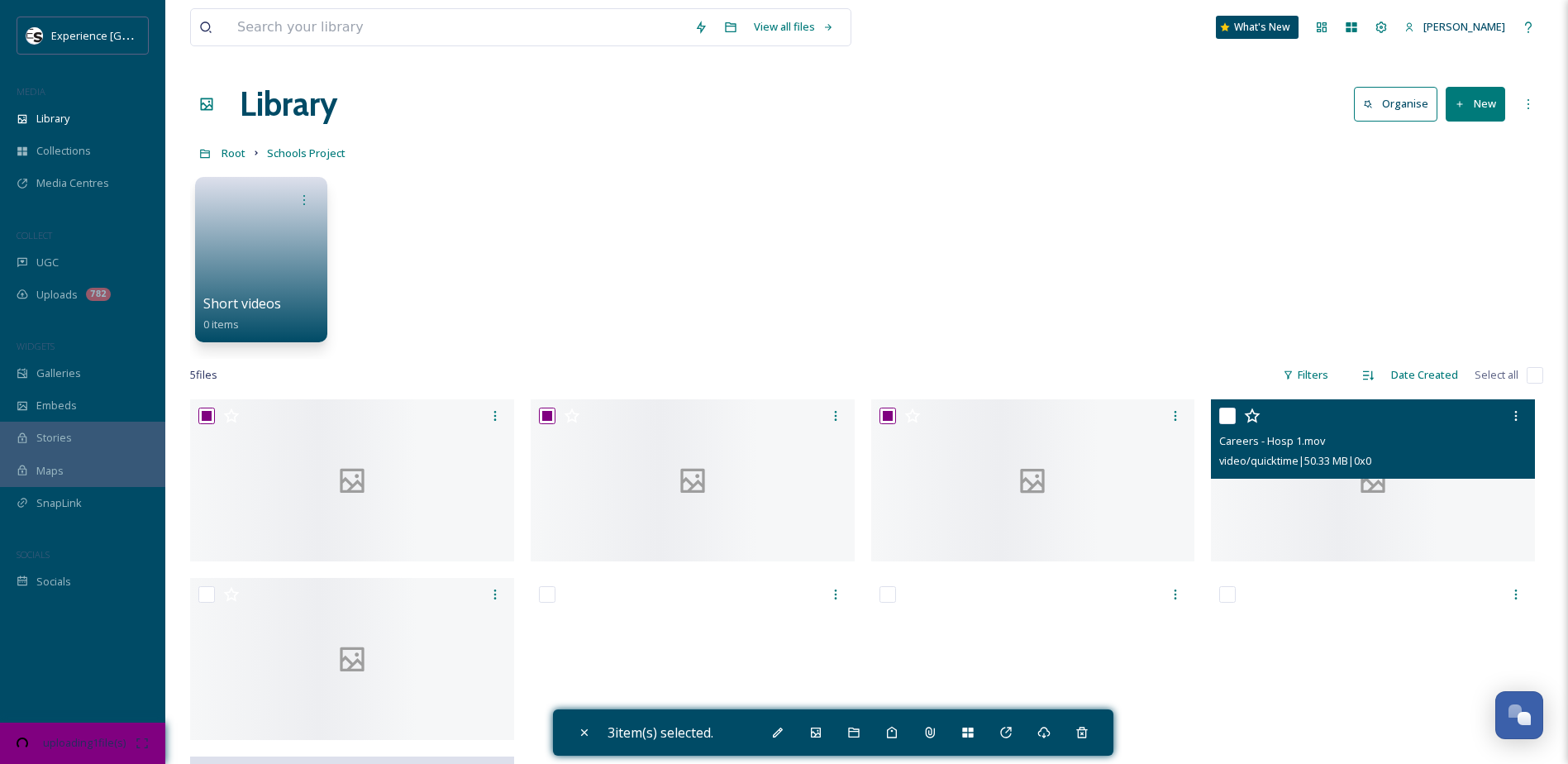
click at [1228, 417] on input "checkbox" at bounding box center [1227, 416] width 17 height 17
checkbox input "true"
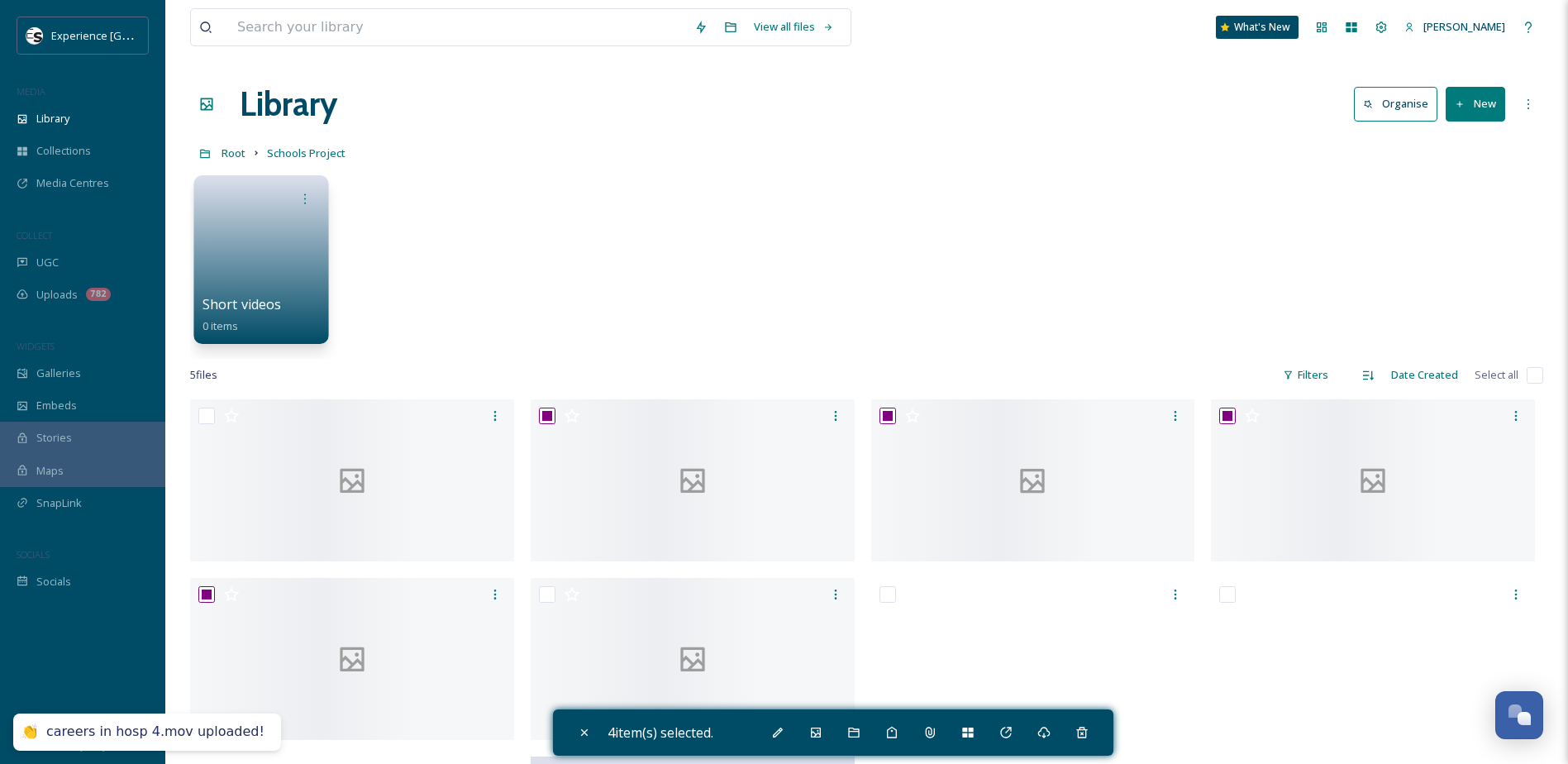
drag, startPoint x: 1357, startPoint y: 550, endPoint x: 285, endPoint y: 222, distance: 1121.1
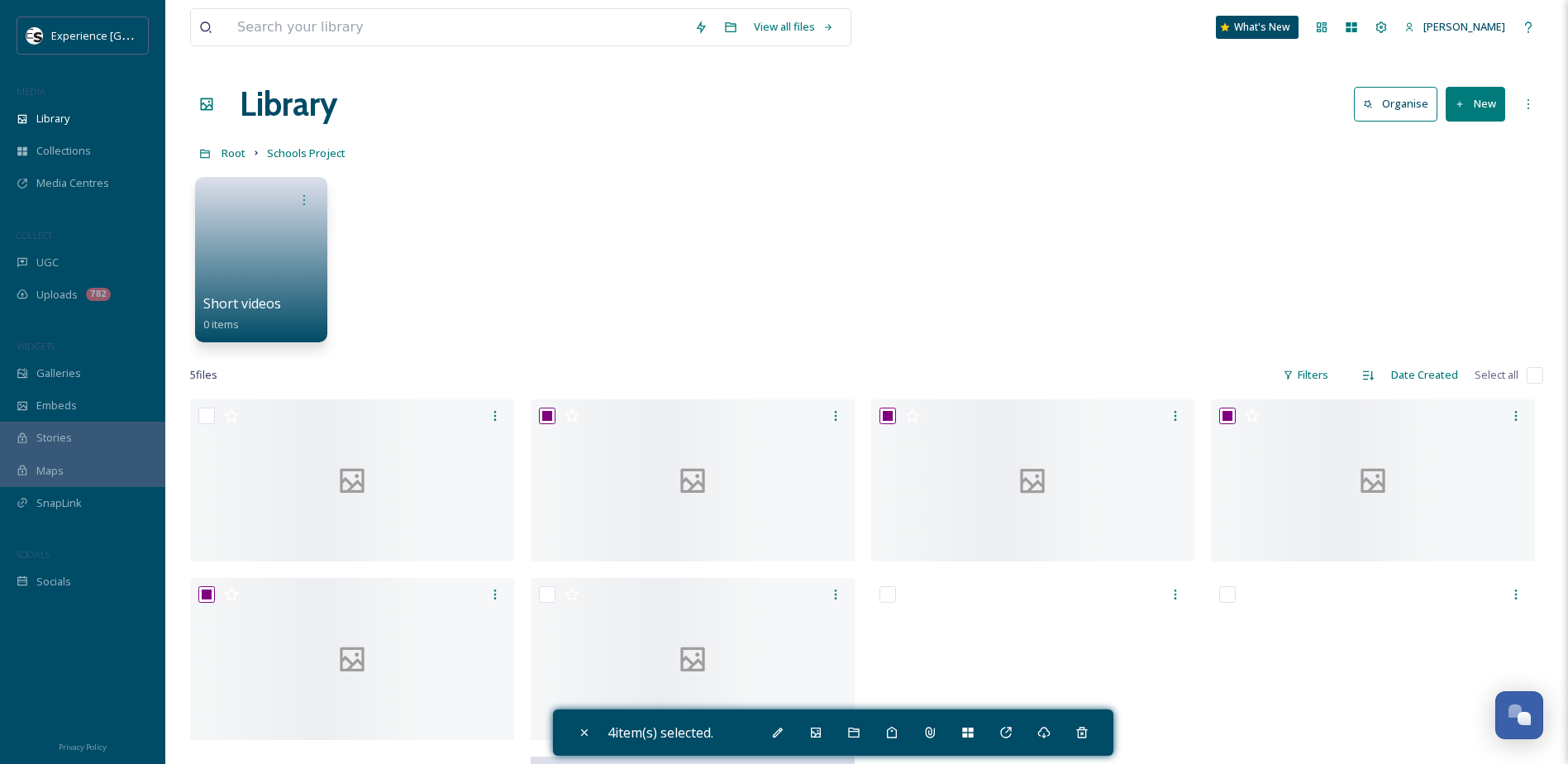
click at [618, 302] on div "Short videos 0 items" at bounding box center [866, 263] width 1353 height 190
click at [582, 730] on icon at bounding box center [584, 732] width 7 height 7
checkbox input "false"
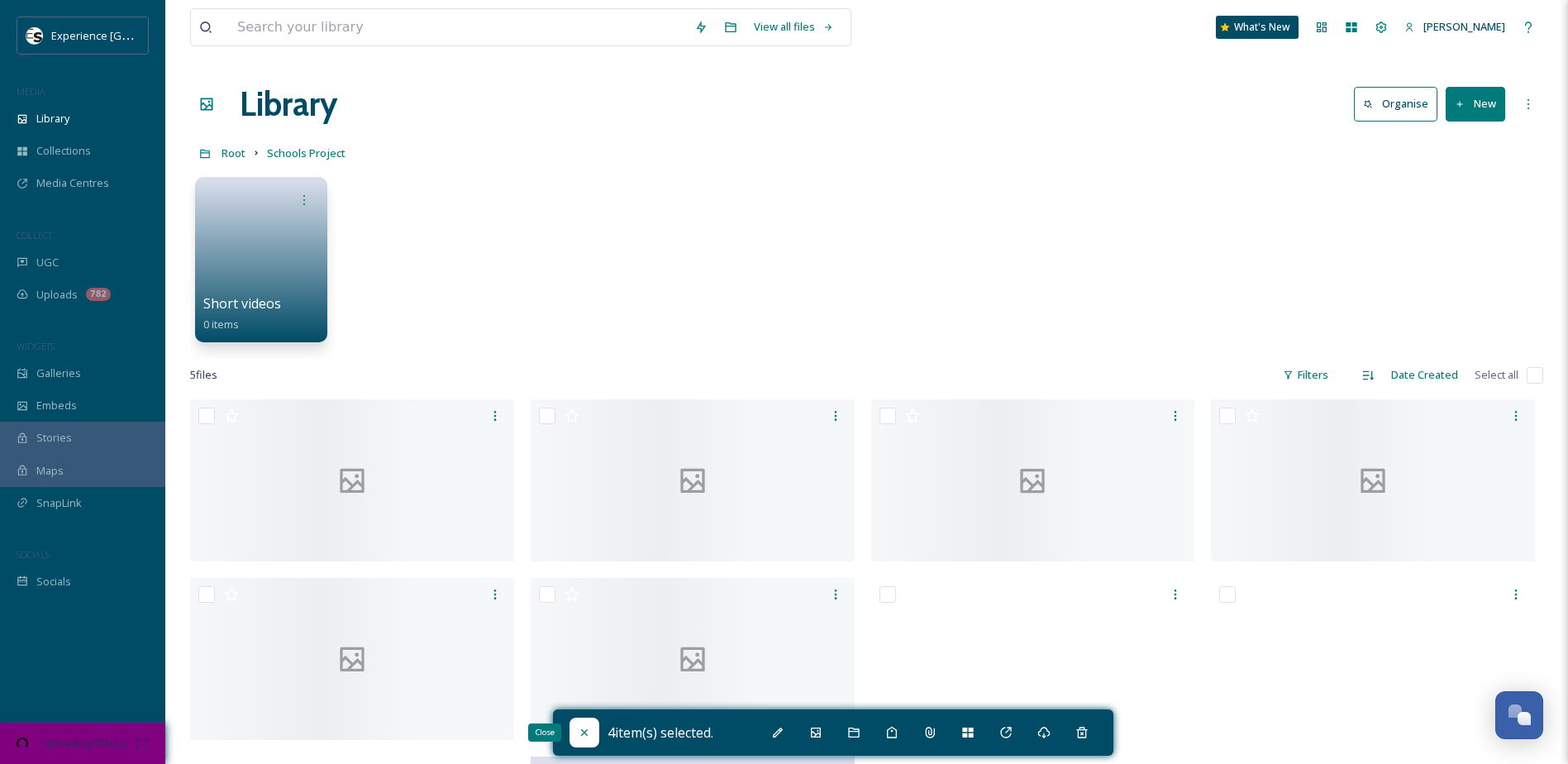
checkbox input "false"
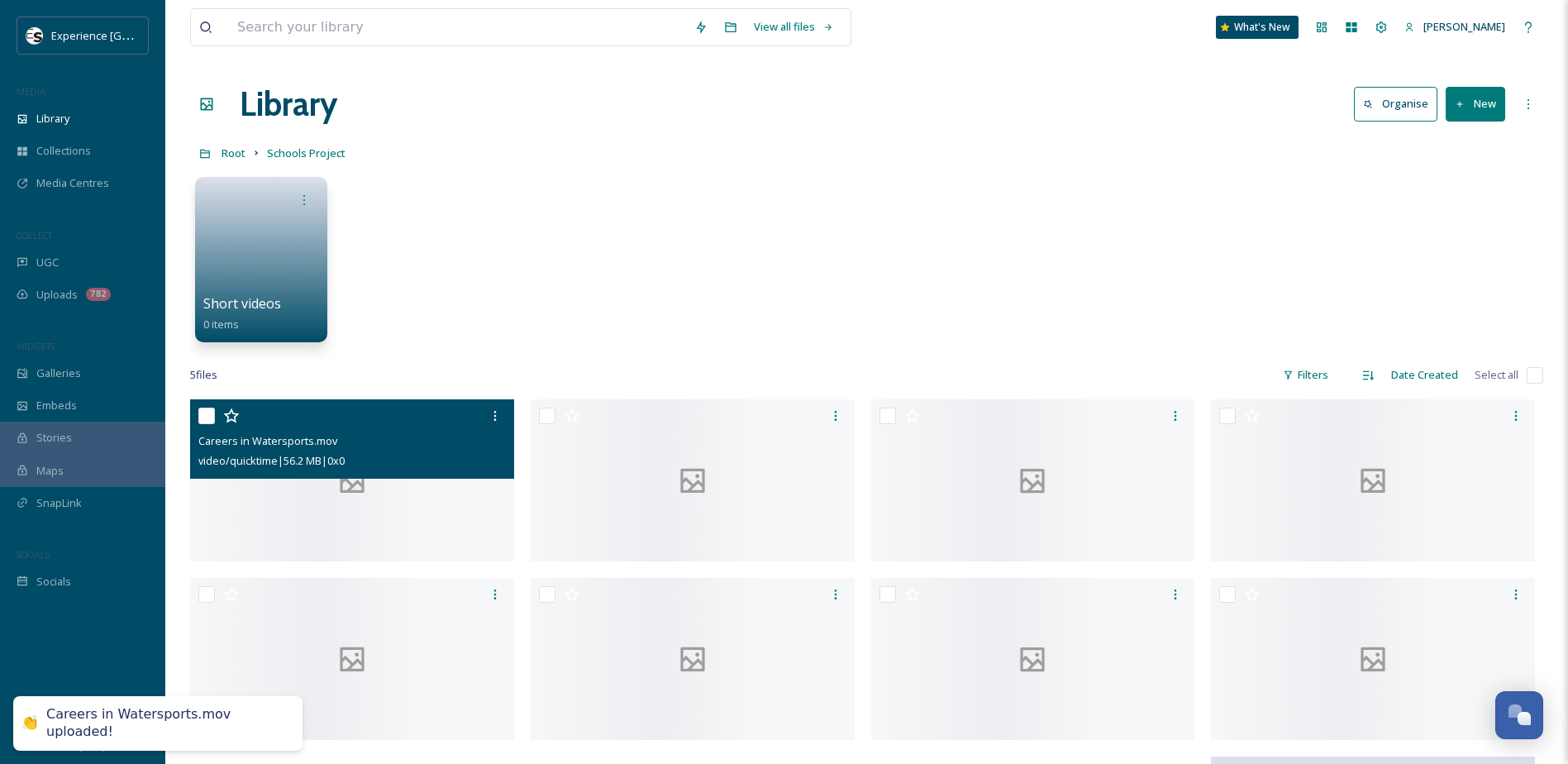
drag, startPoint x: 208, startPoint y: 411, endPoint x: 275, endPoint y: 417, distance: 67.3
click at [208, 411] on input "checkbox" at bounding box center [206, 416] width 17 height 17
checkbox input "true"
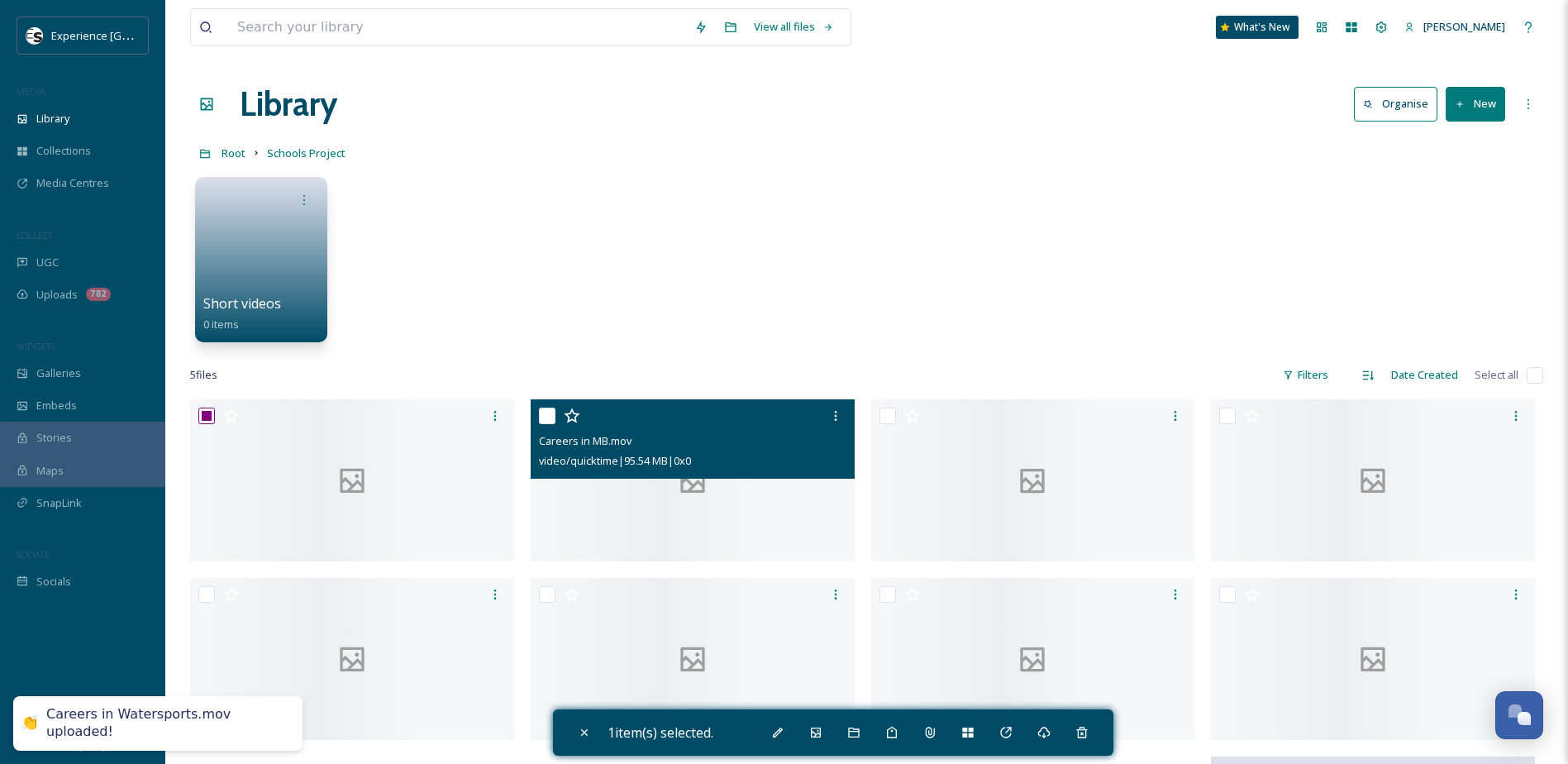
click at [552, 417] on input "checkbox" at bounding box center [547, 416] width 17 height 17
checkbox input "true"
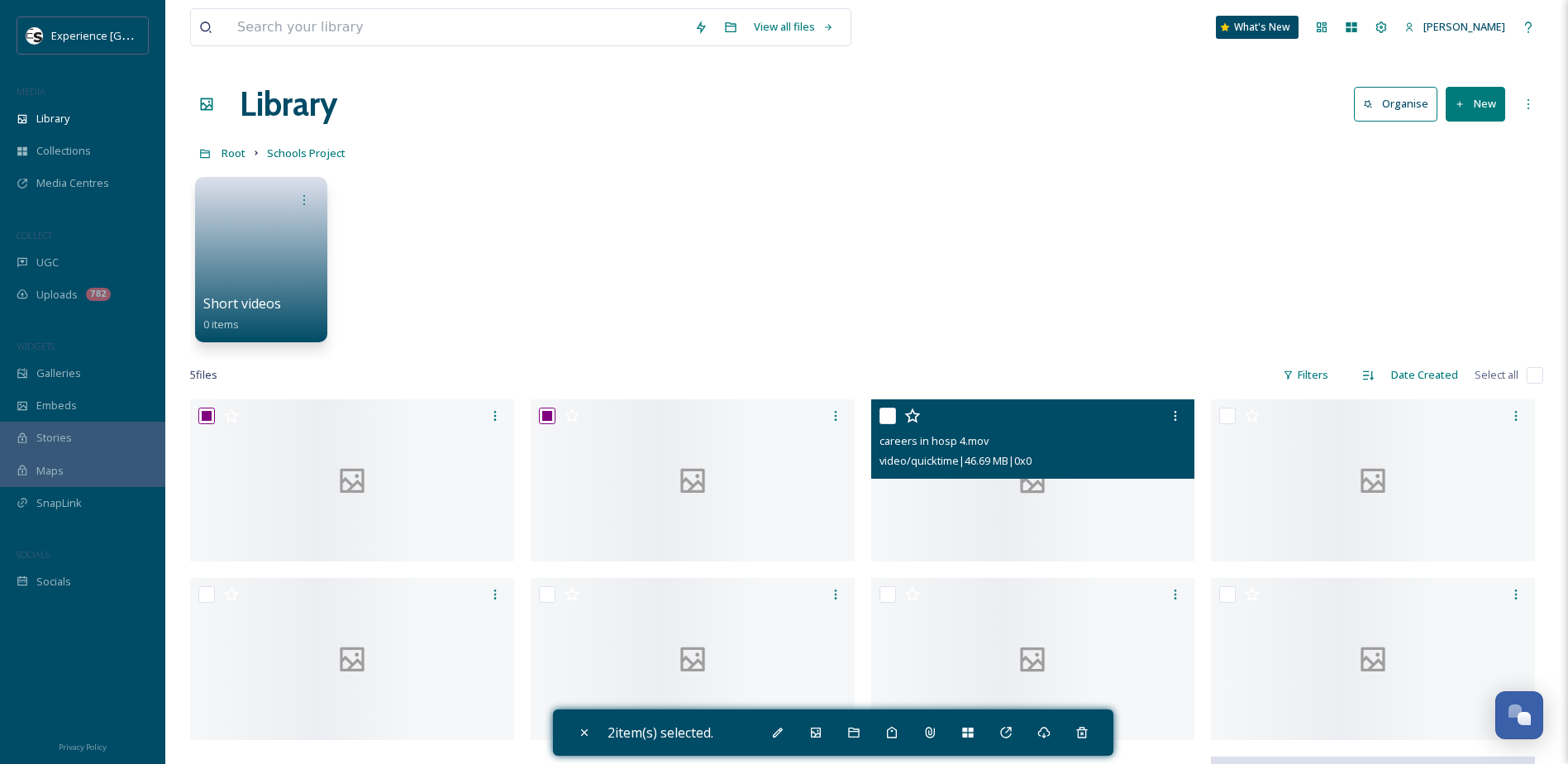
click at [889, 413] on input "checkbox" at bounding box center [887, 416] width 17 height 17
checkbox input "true"
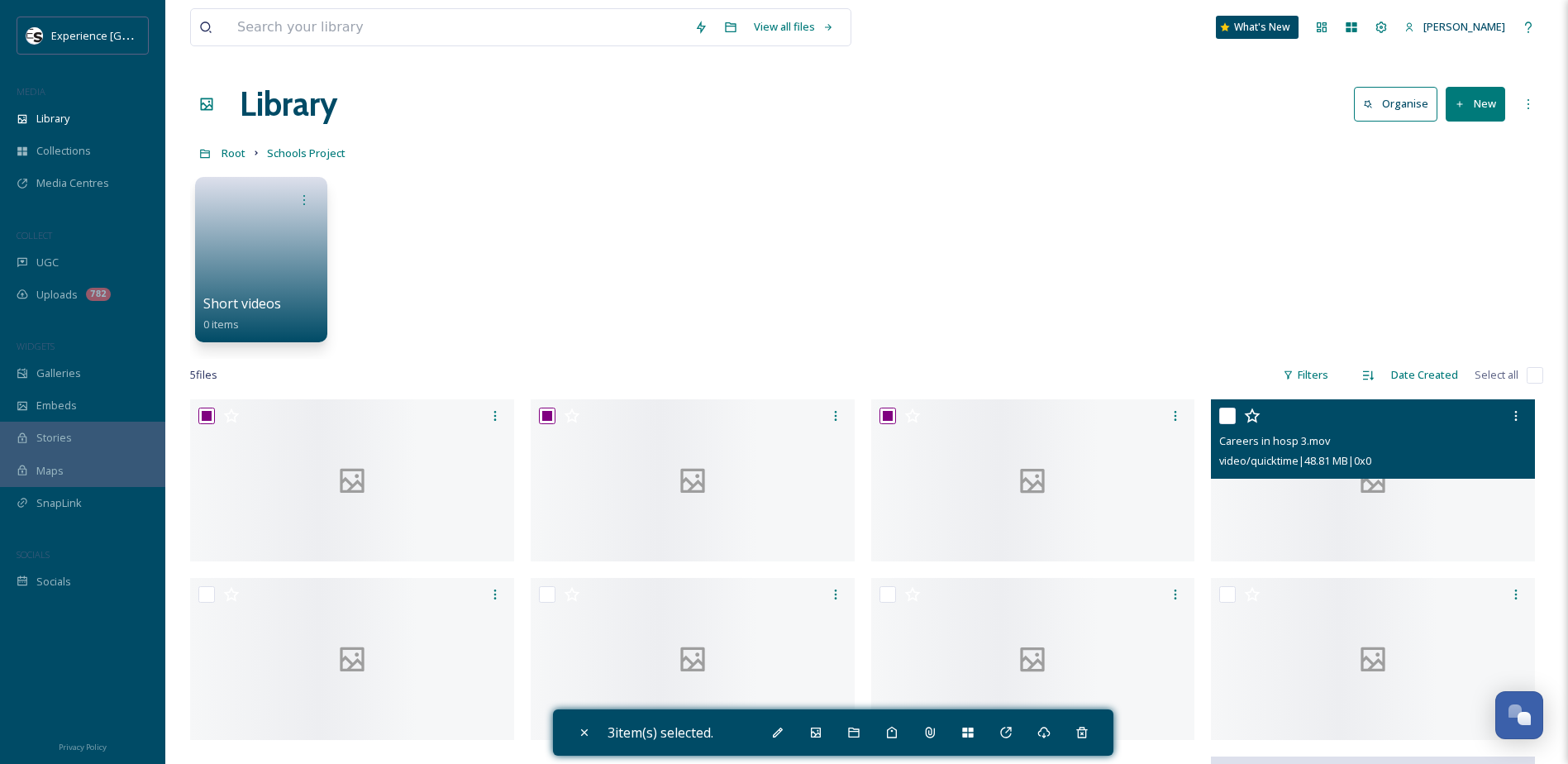
click at [1229, 418] on input "checkbox" at bounding box center [1227, 416] width 17 height 17
checkbox input "true"
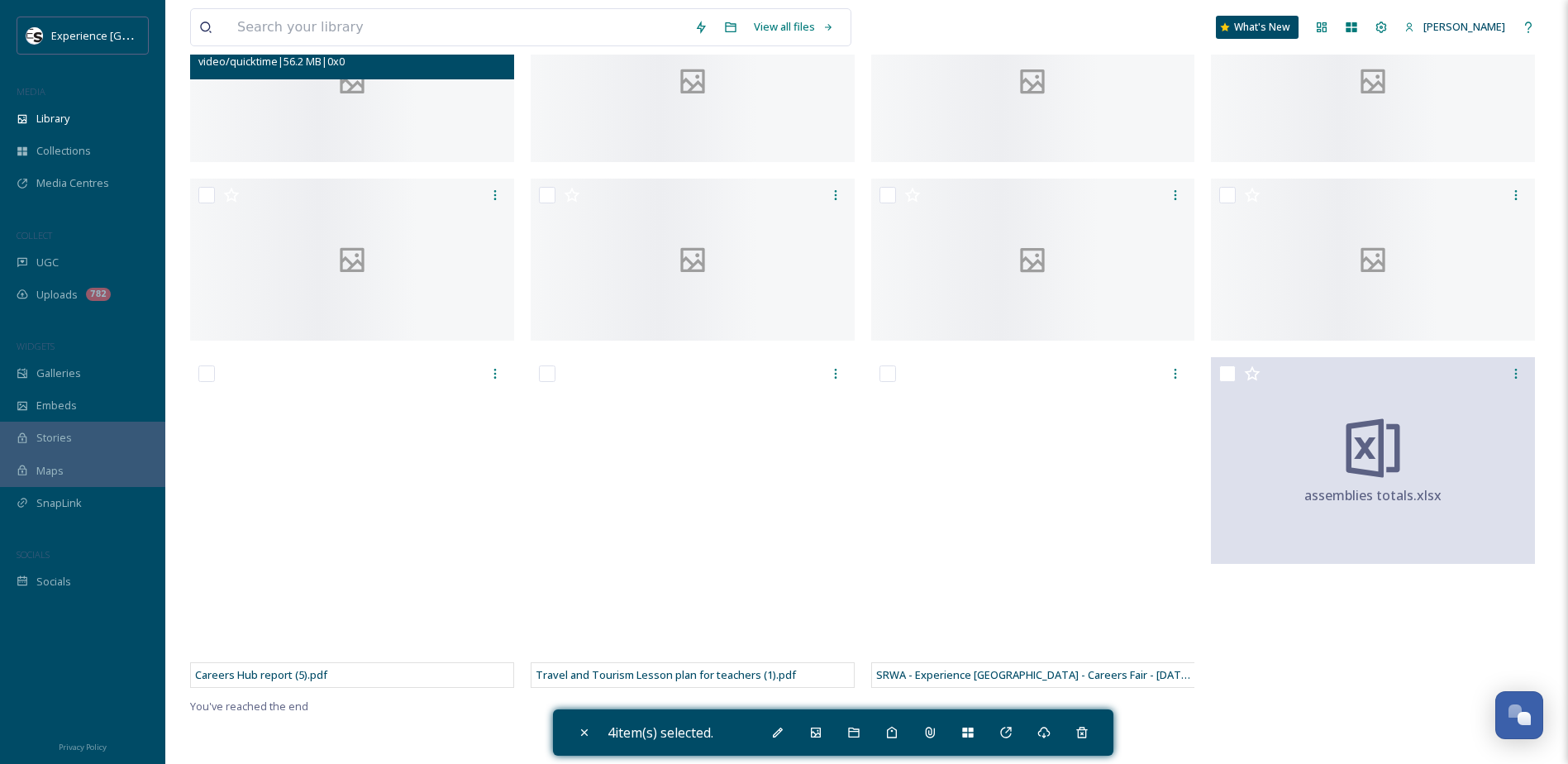
scroll to position [744, 0]
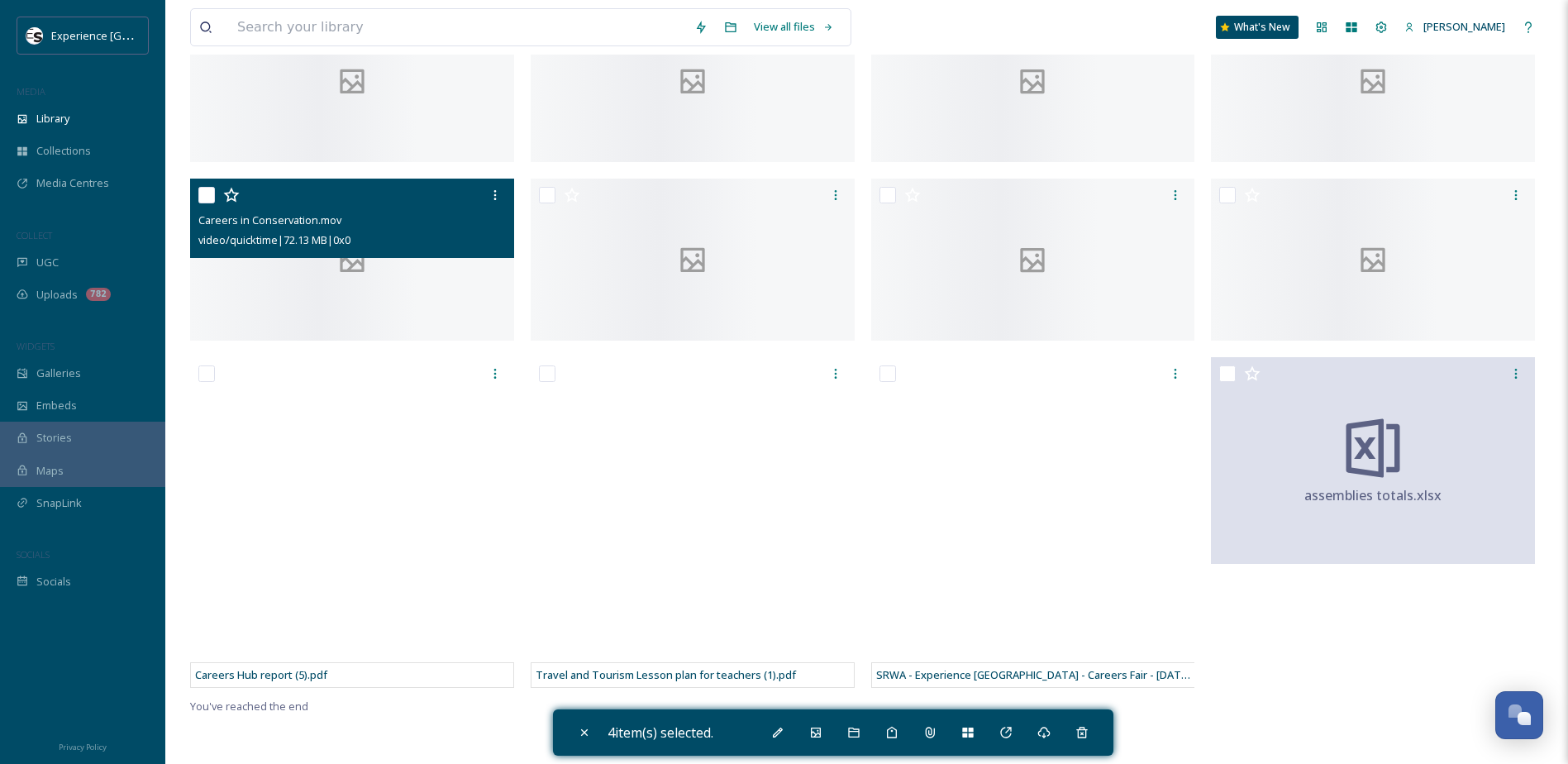
click at [206, 203] on input "checkbox" at bounding box center [206, 194] width 17 height 17
checkbox input "true"
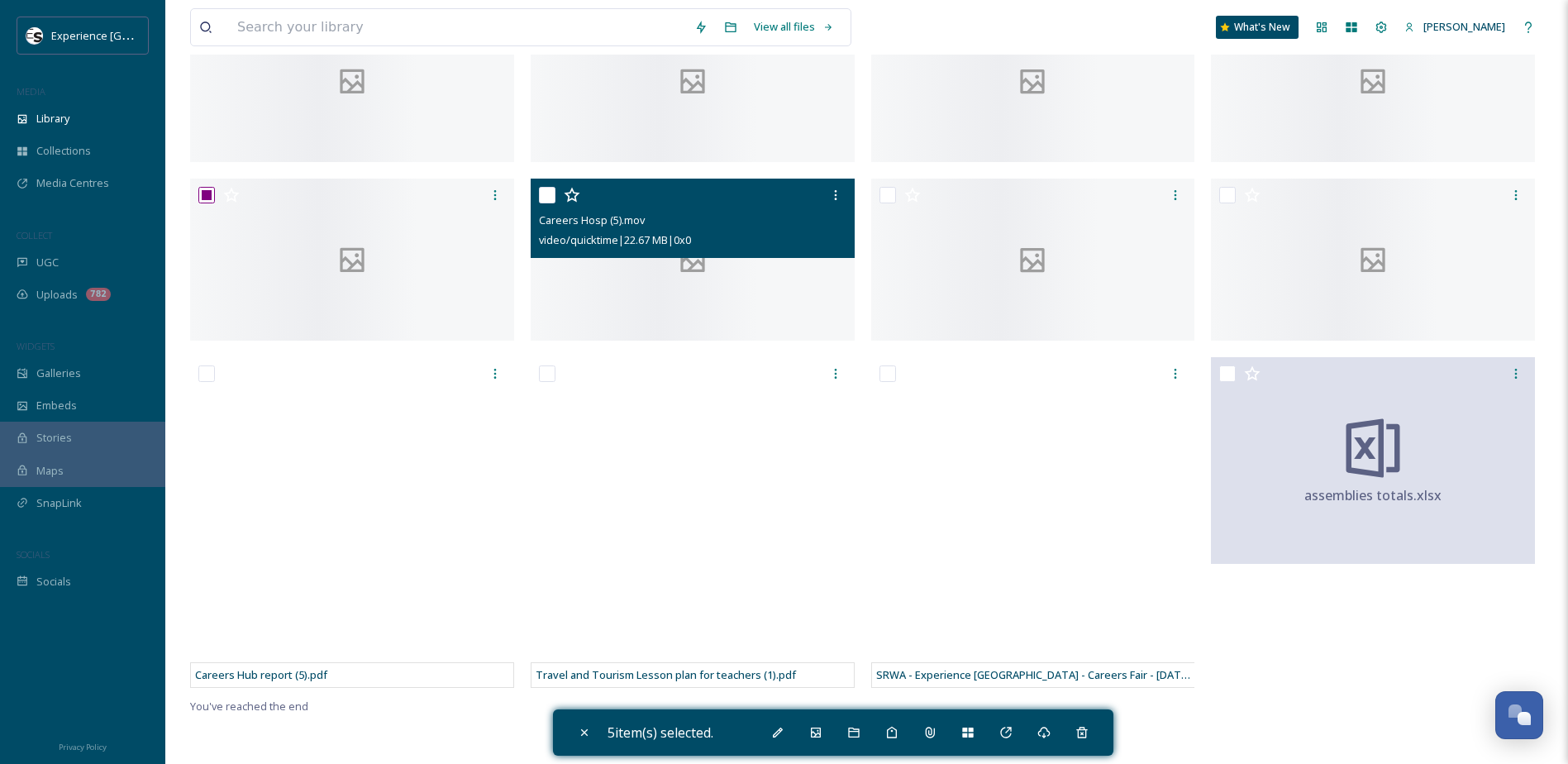
click at [552, 203] on input "checkbox" at bounding box center [547, 194] width 17 height 17
checkbox input "true"
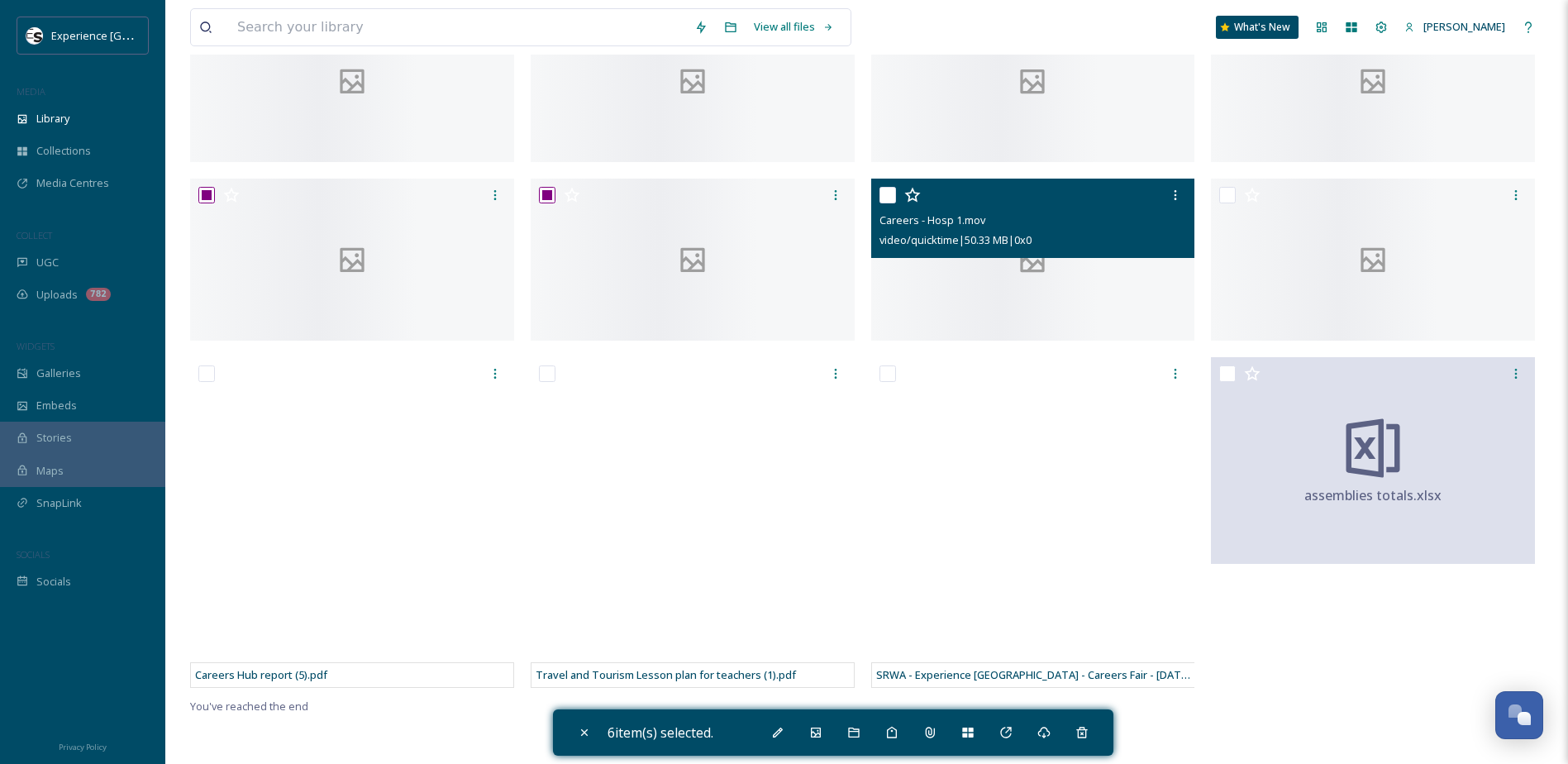
click at [892, 203] on input "checkbox" at bounding box center [887, 194] width 17 height 17
checkbox input "true"
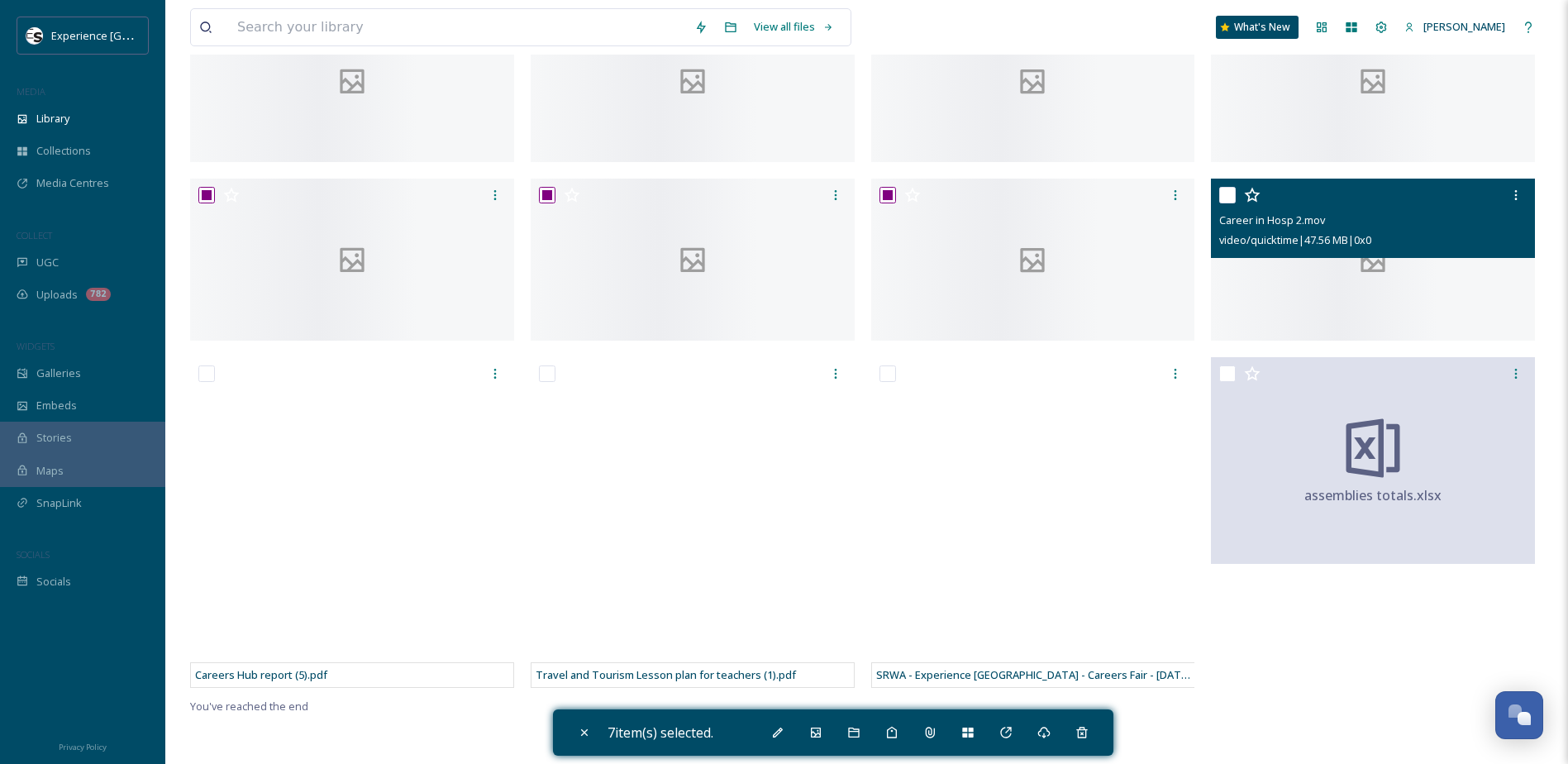
click at [1236, 210] on div at bounding box center [1375, 195] width 312 height 30
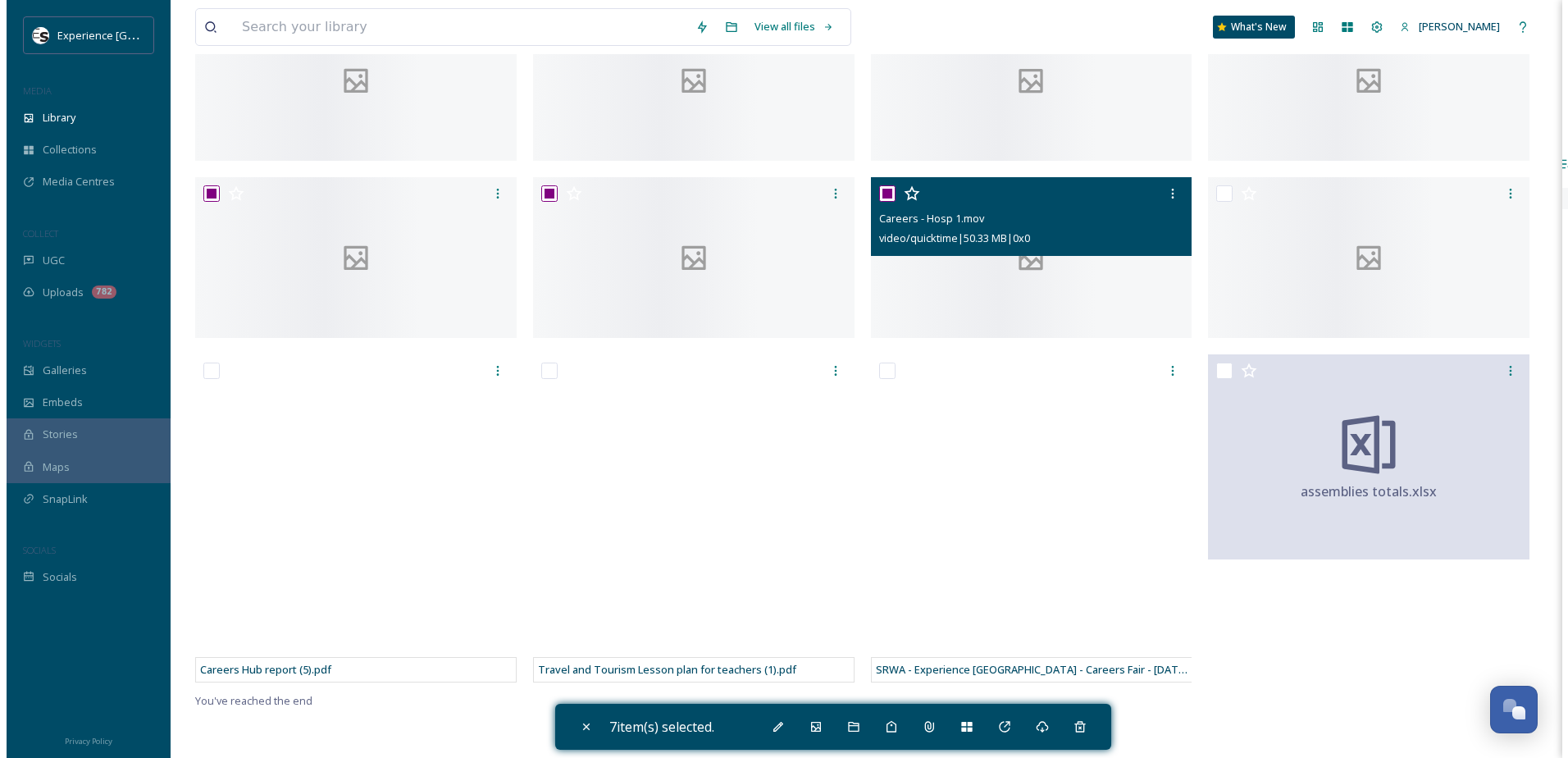
scroll to position [820, 0]
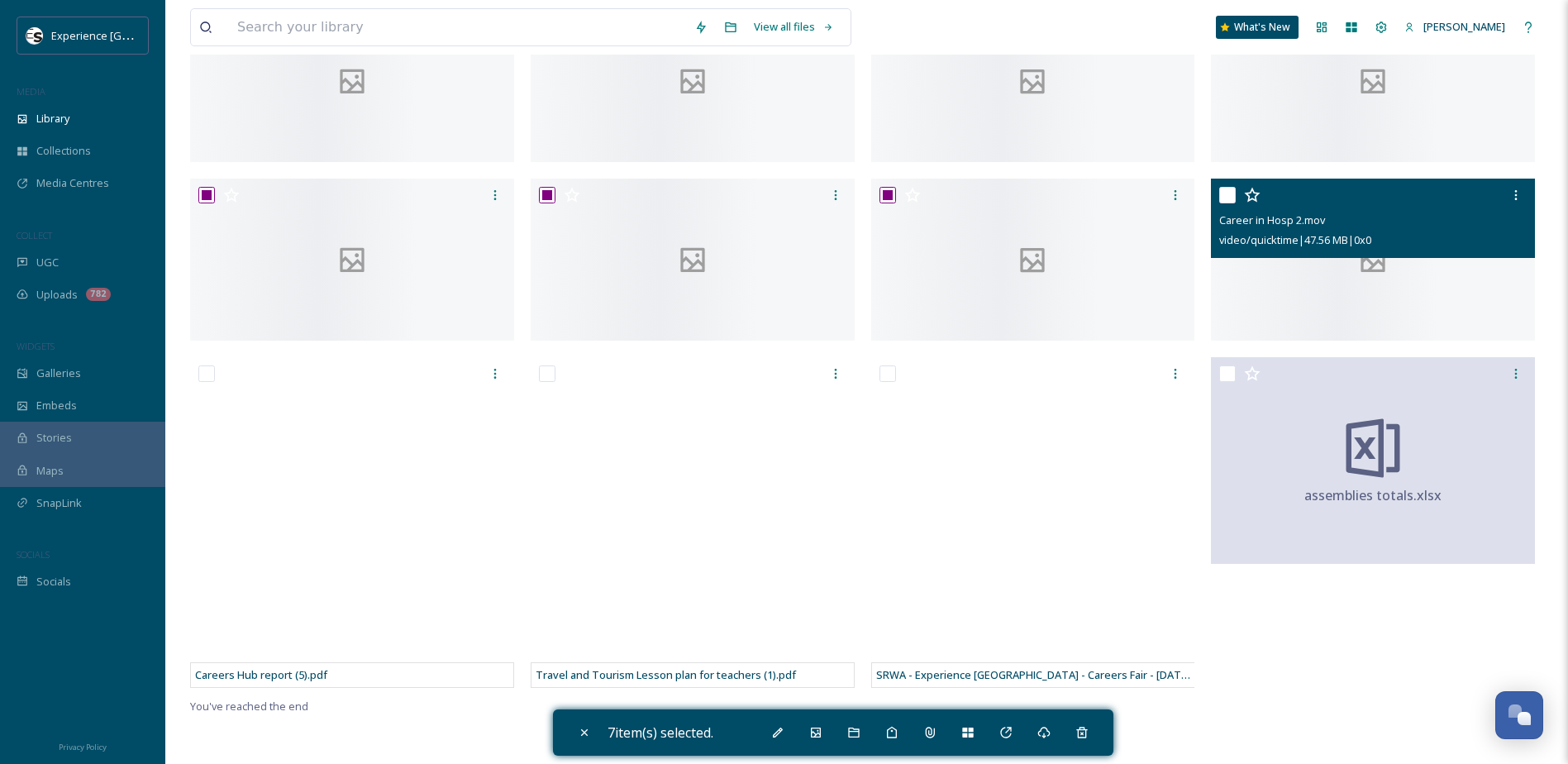
click at [1231, 186] on input "checkbox" at bounding box center [1227, 194] width 17 height 17
checkbox input "true"
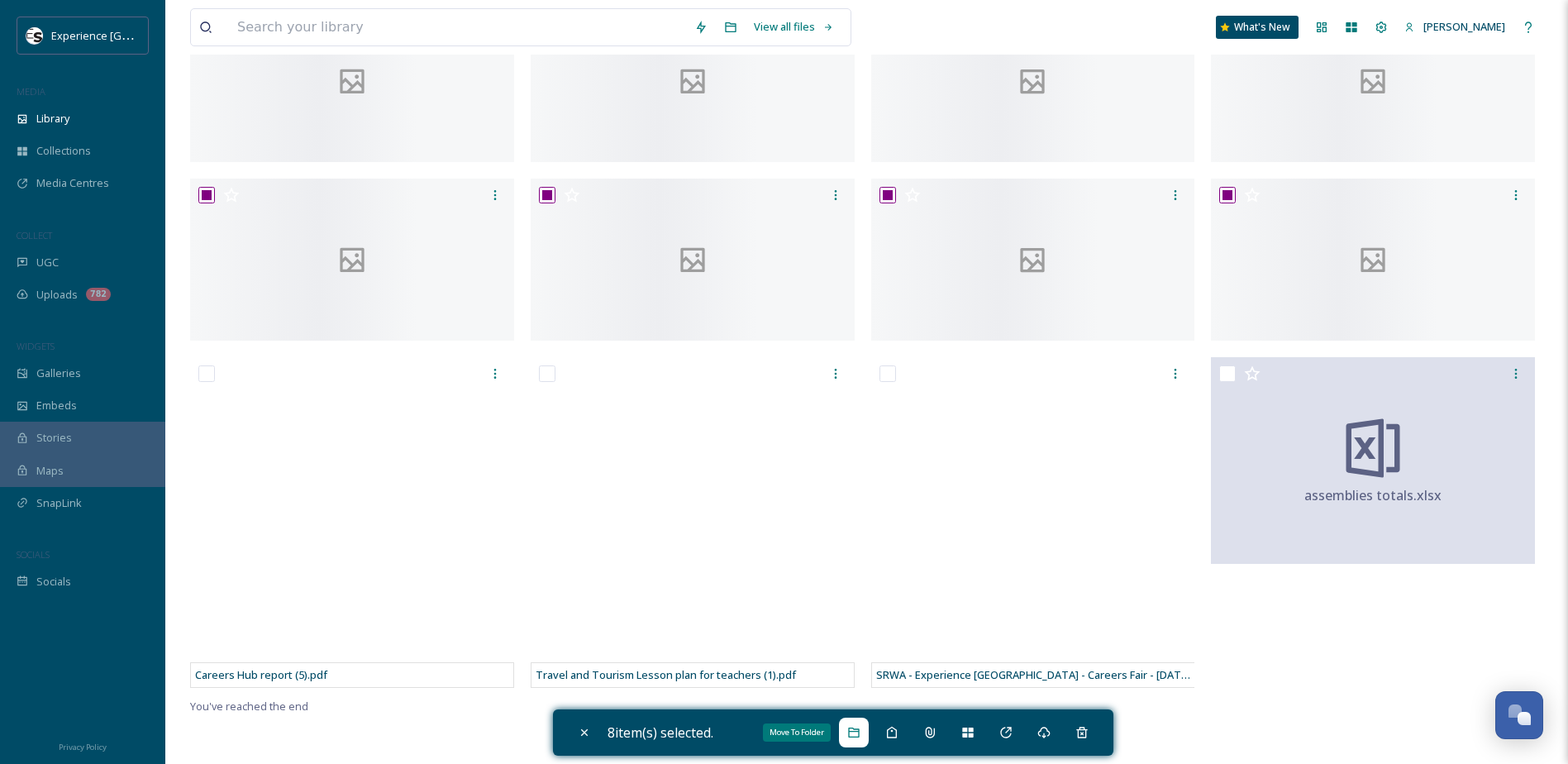
click at [858, 732] on icon at bounding box center [853, 732] width 10 height 10
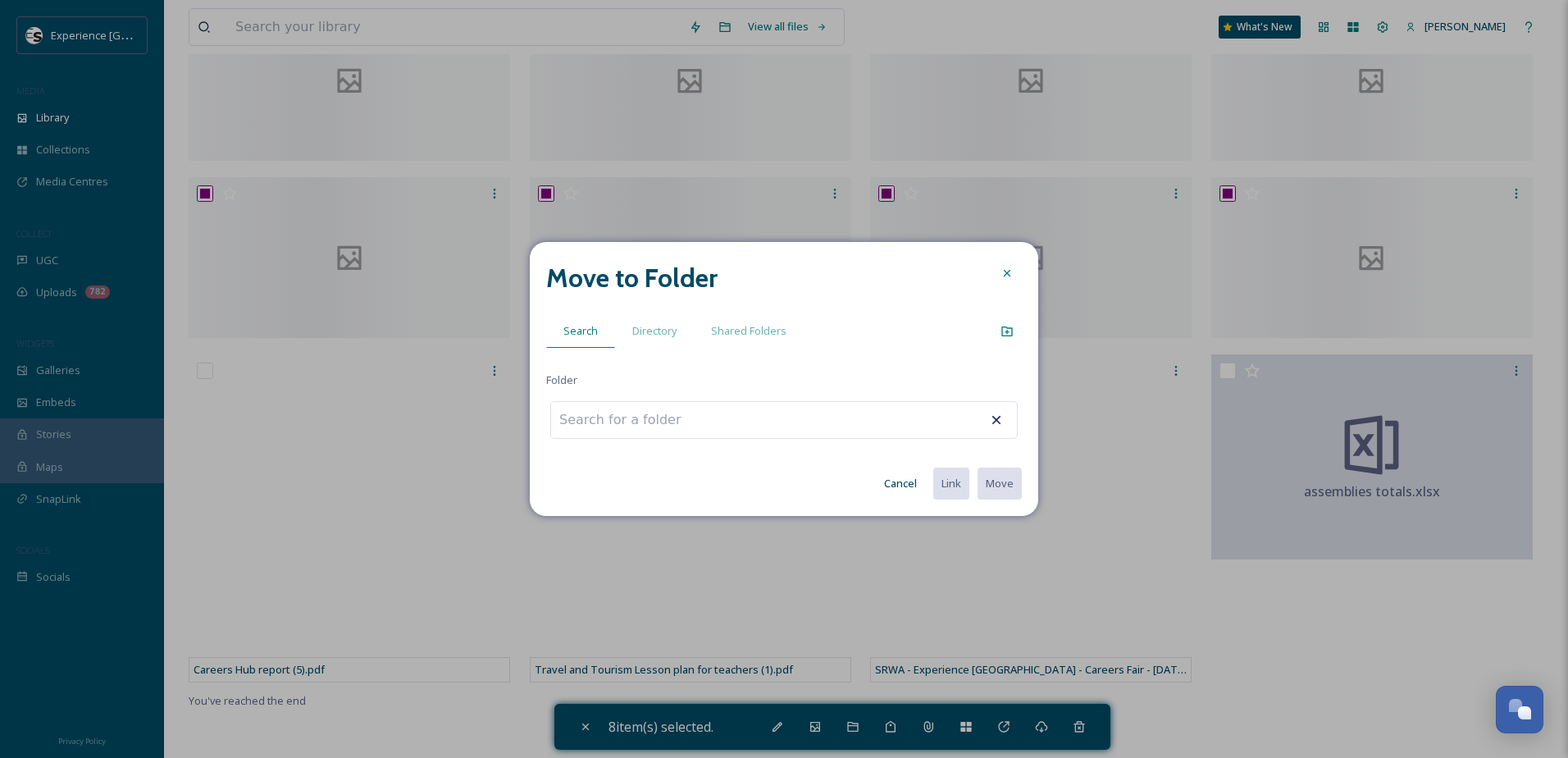
click at [686, 419] on input at bounding box center [642, 420] width 181 height 36
click at [644, 484] on span "Schools Project" at bounding box center [632, 478] width 76 height 16
type input "Short videos"
click at [993, 480] on button "Move" at bounding box center [998, 483] width 46 height 34
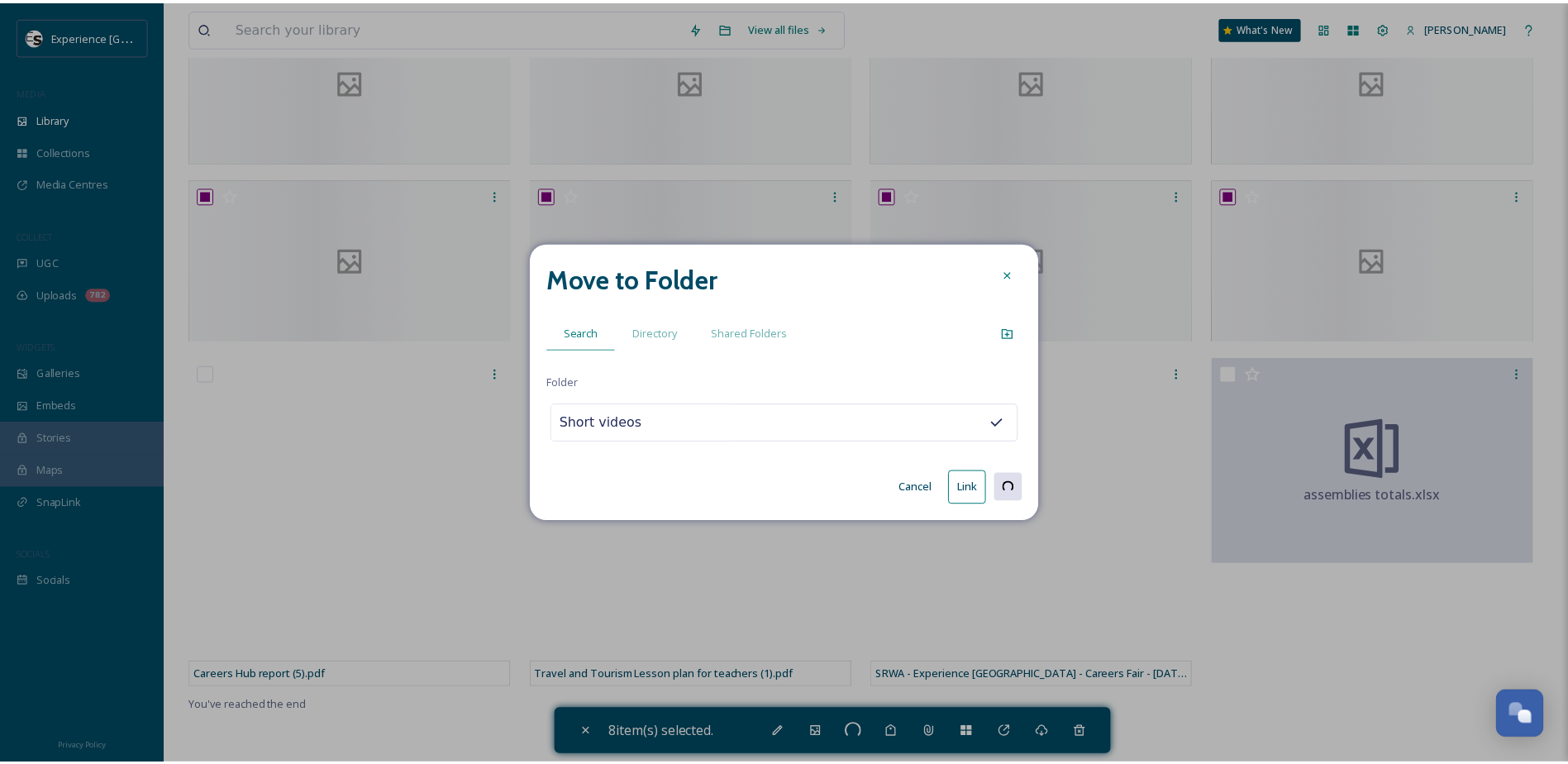
scroll to position [0, 0]
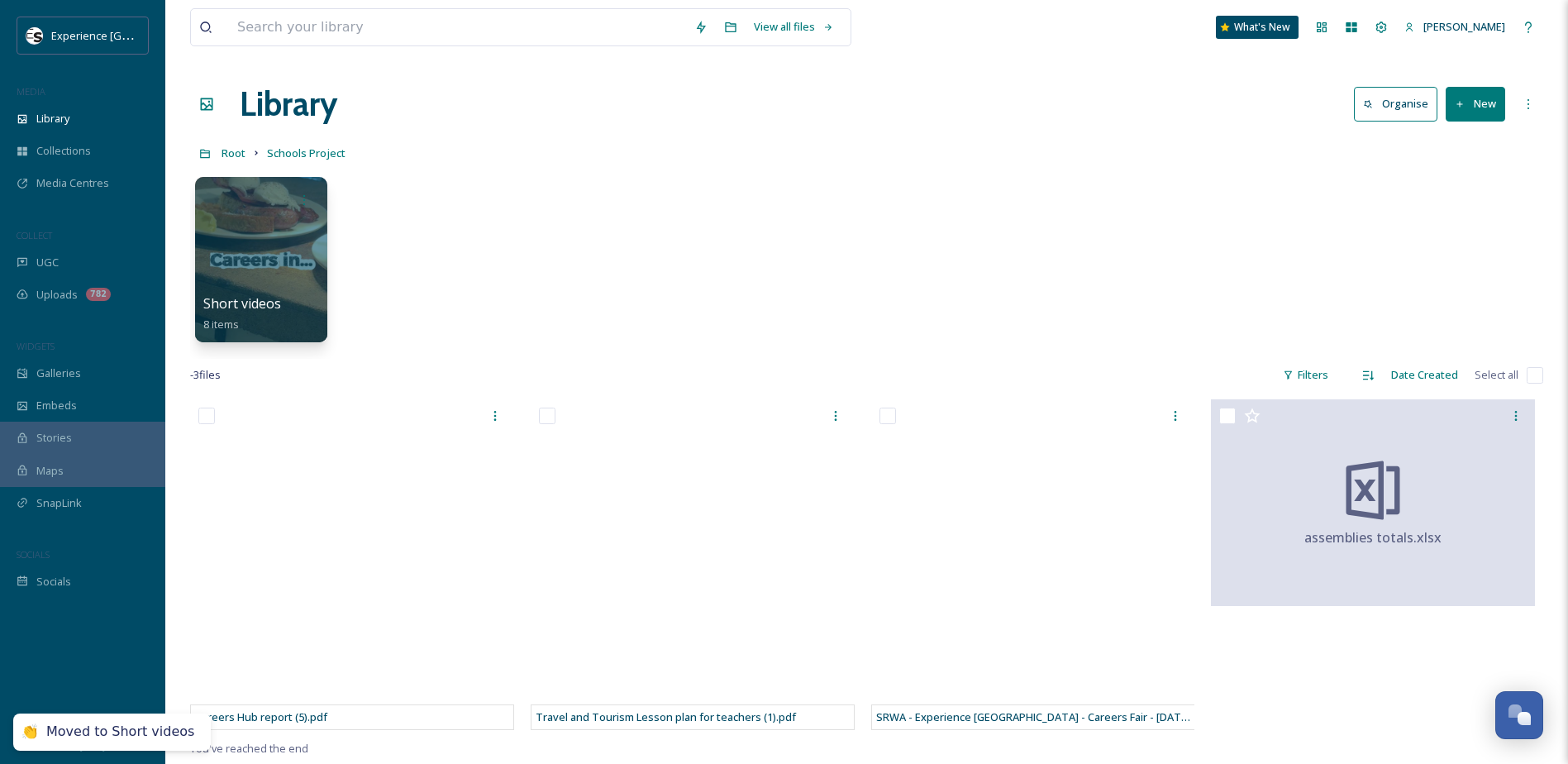
click at [775, 296] on div "Short videos 8 items" at bounding box center [866, 263] width 1353 height 190
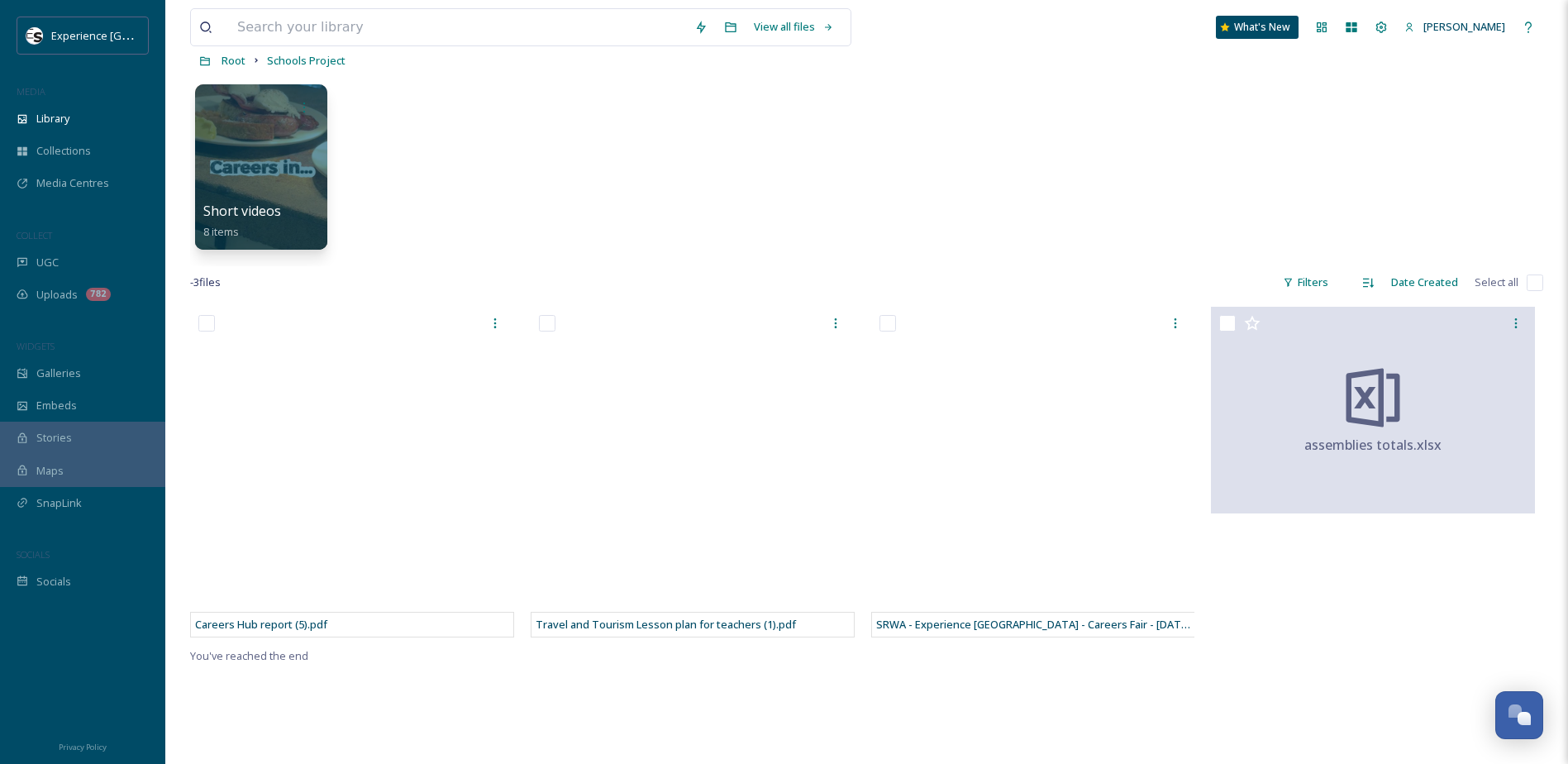
scroll to position [248, 0]
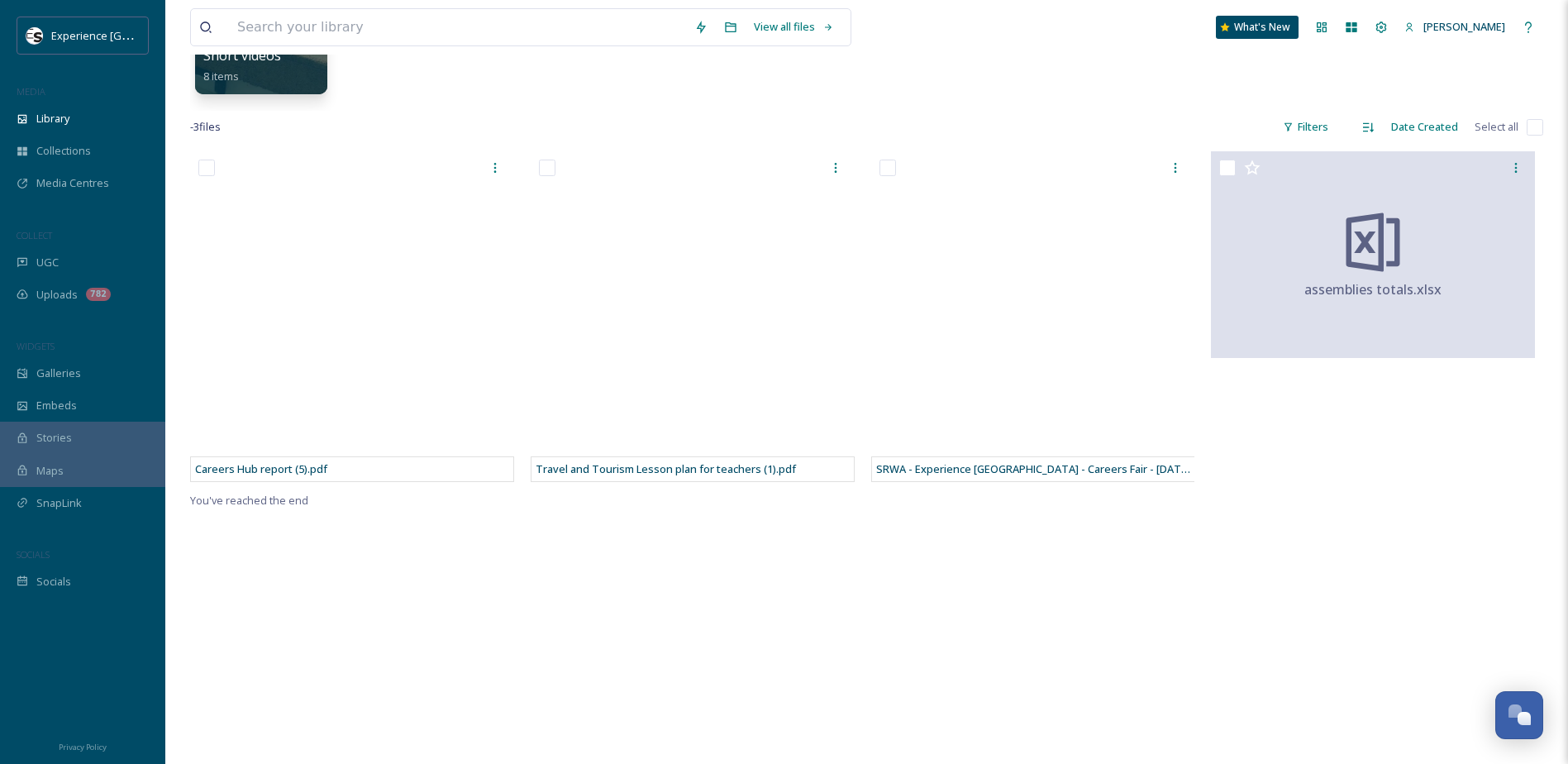
click at [1189, 611] on div "Careers Hub report (5).pdf Travel and Tourism Lesson plan for teachers (1).pdf …" at bounding box center [866, 533] width 1353 height 764
click at [655, 683] on div "Careers Hub report (5).pdf Travel and Tourism Lesson plan for teachers (1).pdf …" at bounding box center [866, 533] width 1353 height 764
